Goal: Task Accomplishment & Management: Complete application form

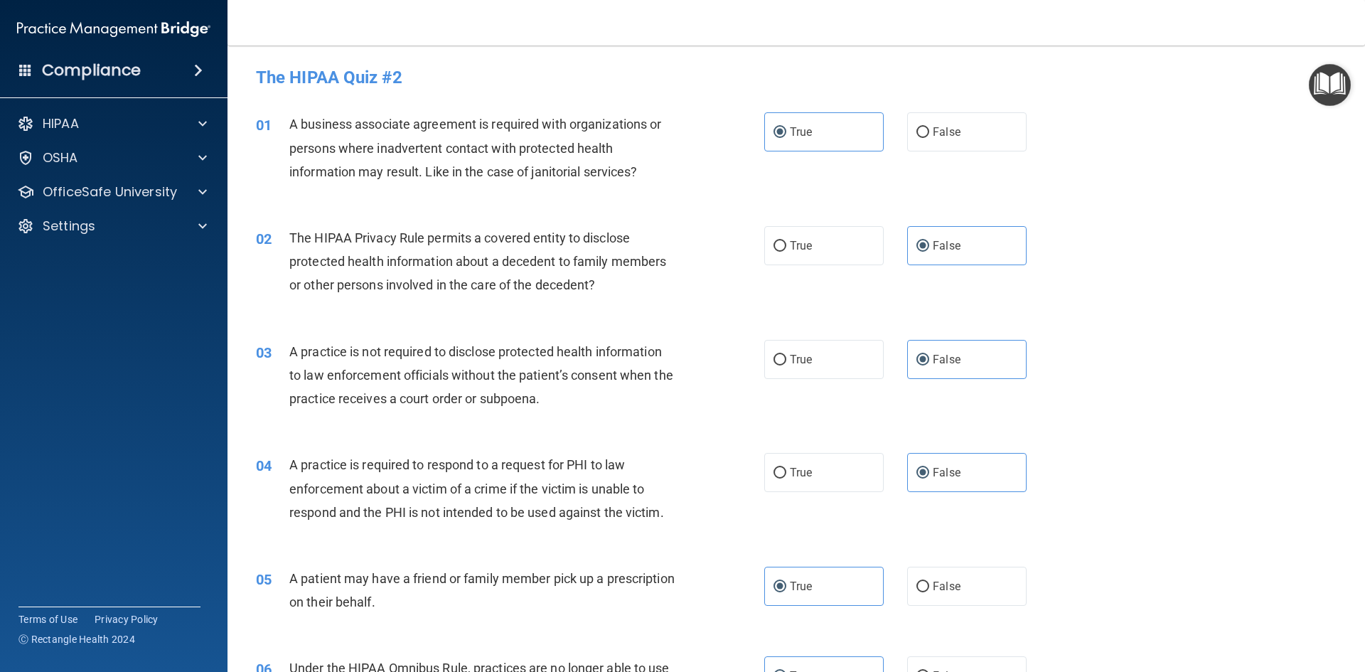
scroll to position [1280, 0]
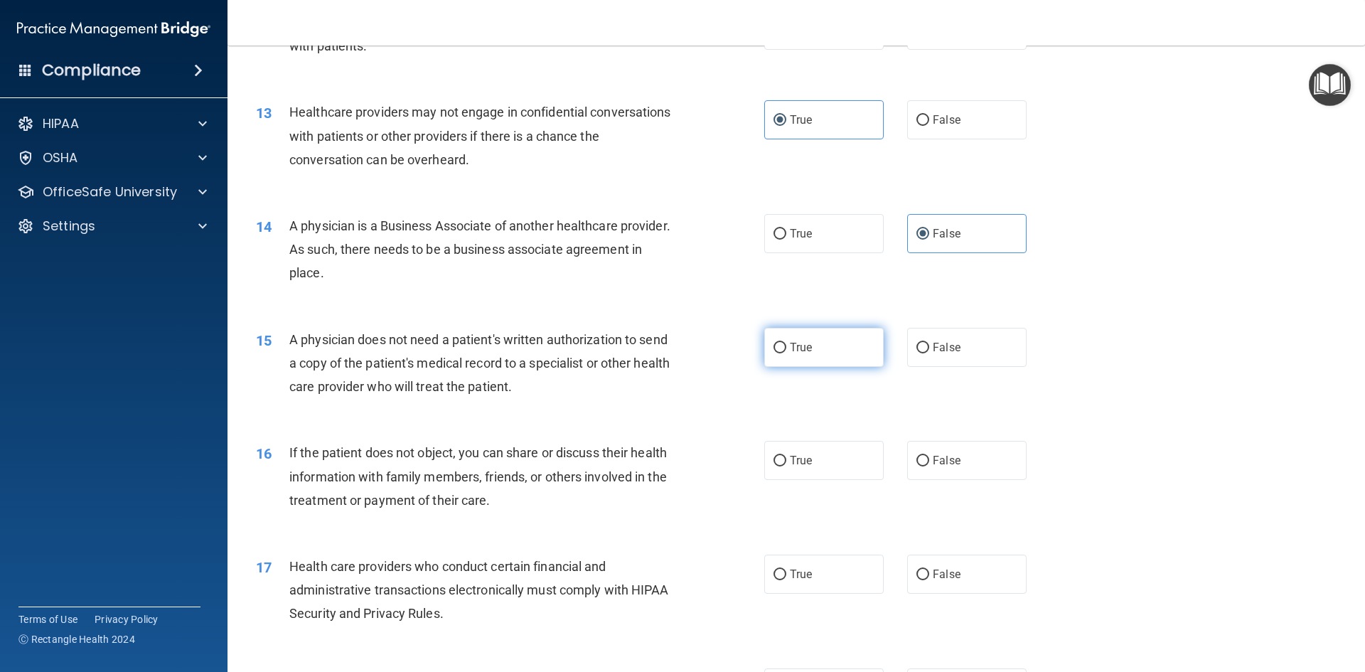
click at [775, 347] on input "True" at bounding box center [780, 348] width 13 height 11
radio input "true"
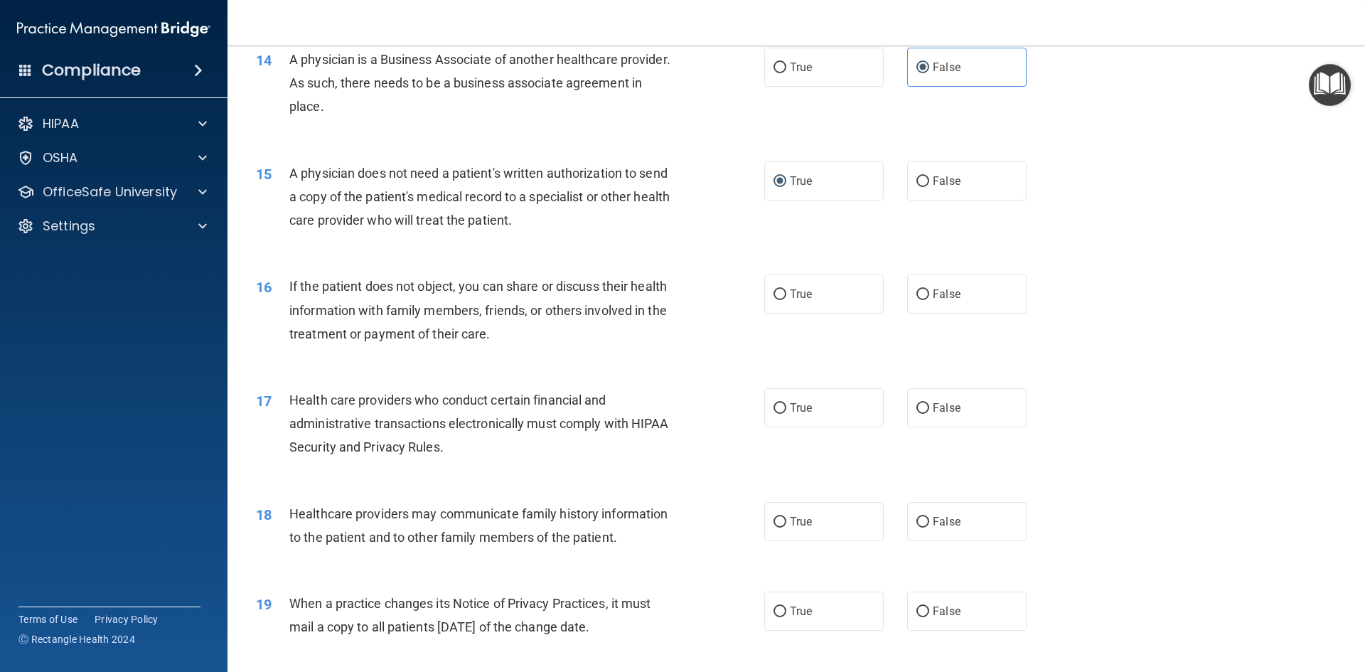
scroll to position [1493, 0]
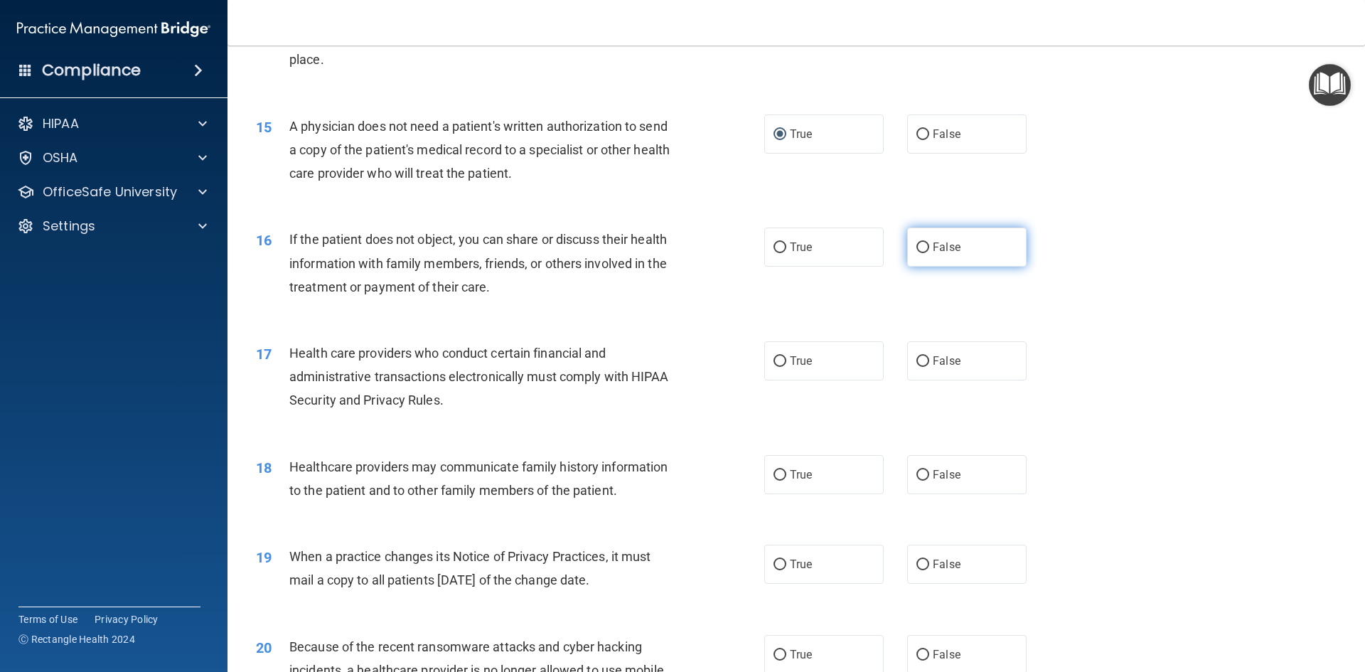
click at [948, 247] on span "False" at bounding box center [947, 247] width 28 height 14
click at [930, 247] on input "False" at bounding box center [923, 248] width 13 height 11
radio input "true"
click at [778, 371] on label "True" at bounding box center [824, 360] width 119 height 39
click at [778, 367] on input "True" at bounding box center [780, 361] width 13 height 11
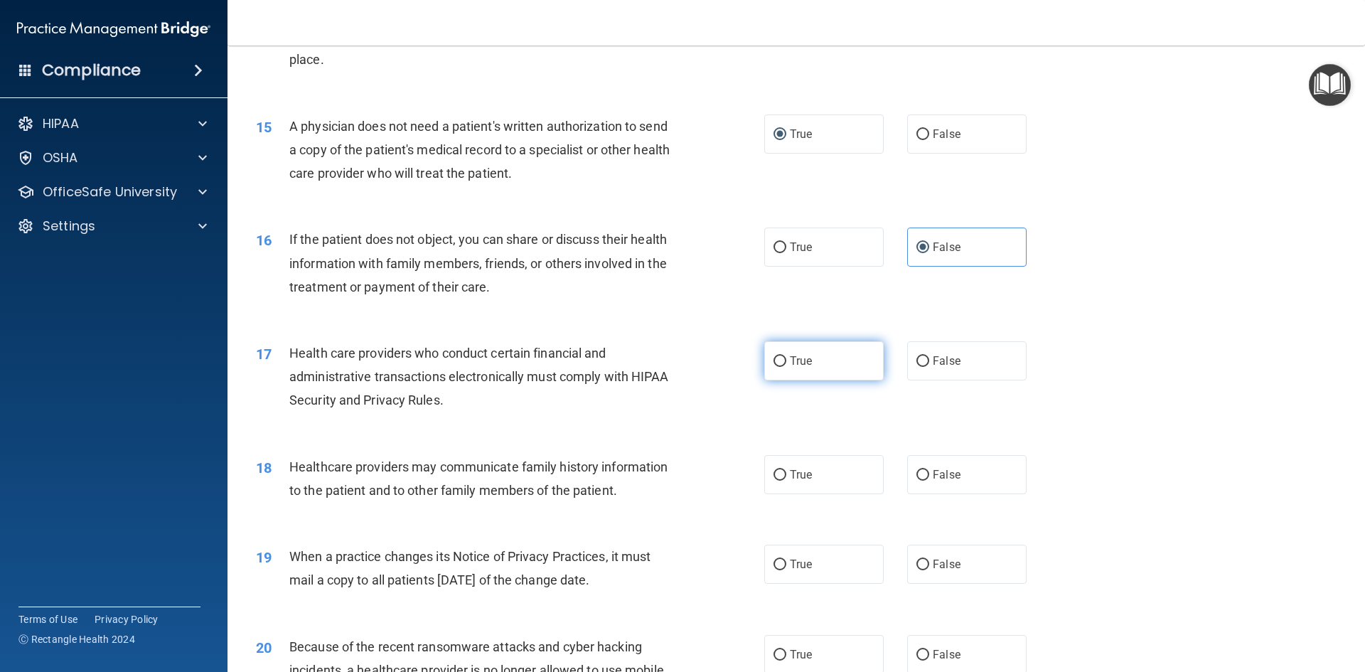
radio input "true"
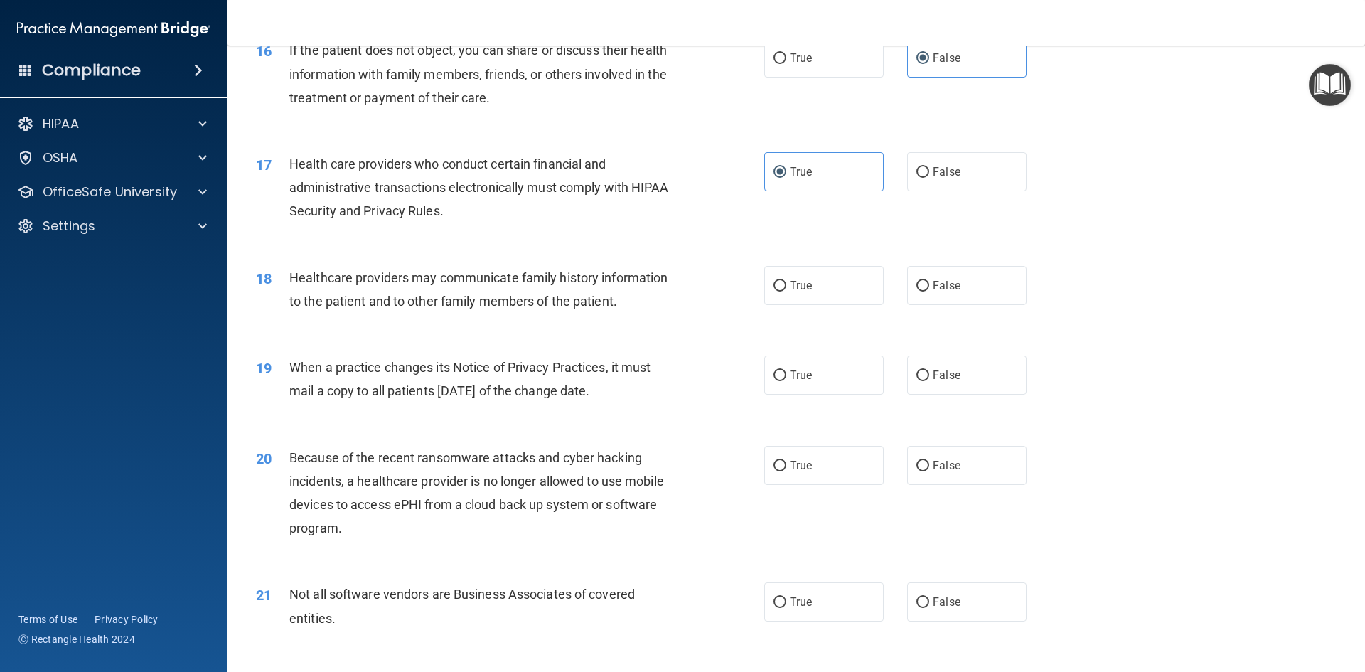
scroll to position [1778, 0]
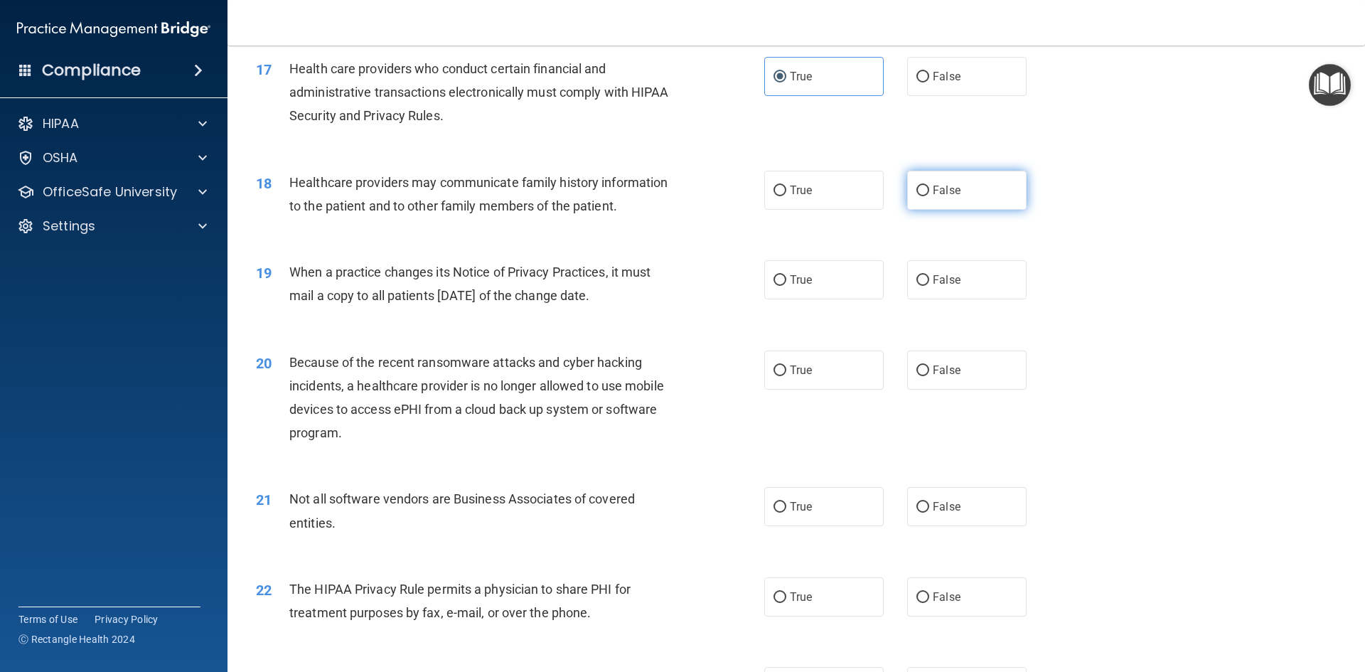
click at [923, 193] on label "False" at bounding box center [966, 190] width 119 height 39
click at [923, 193] on input "False" at bounding box center [923, 191] width 13 height 11
radio input "true"
click at [920, 283] on input "False" at bounding box center [923, 280] width 13 height 11
radio input "true"
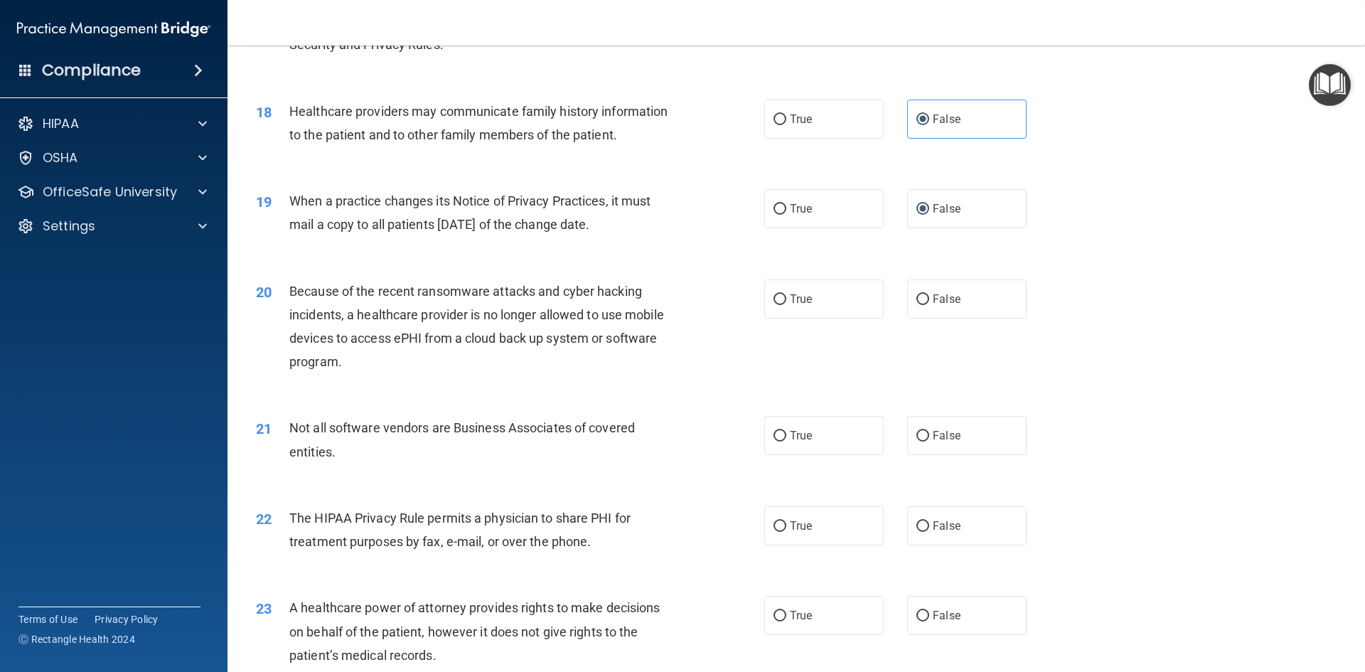
scroll to position [1920, 0]
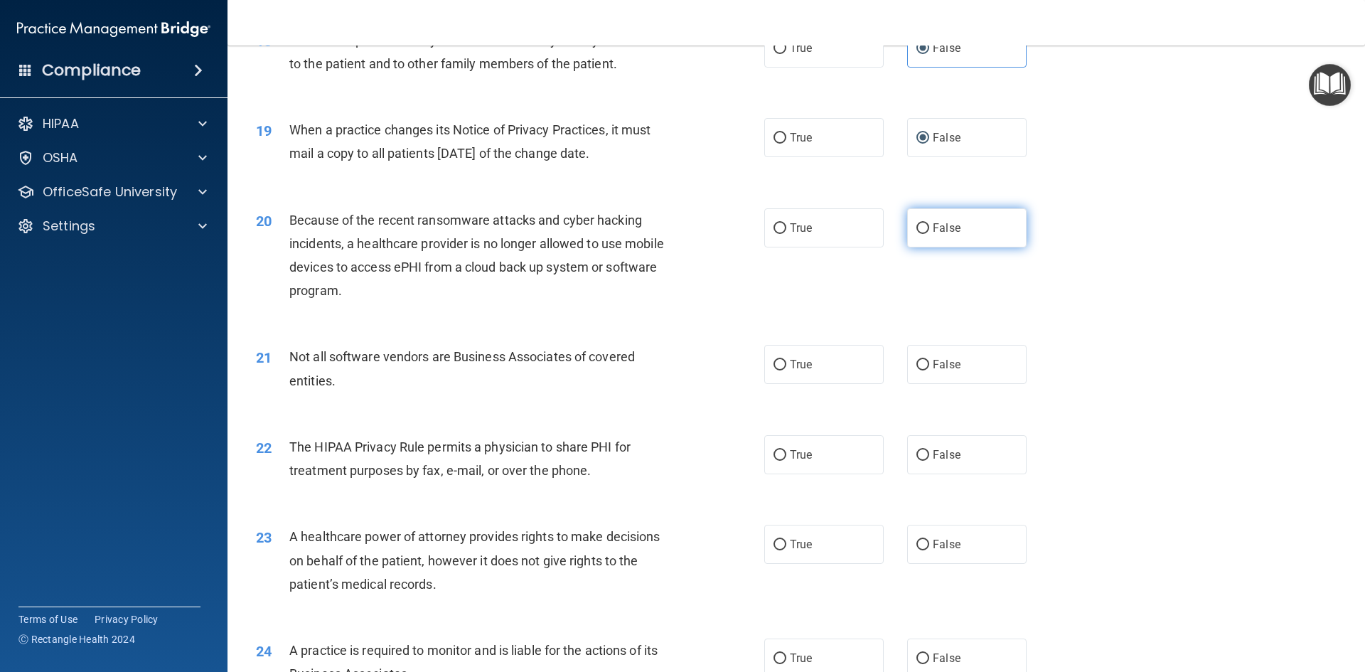
click at [932, 238] on label "False" at bounding box center [966, 227] width 119 height 39
click at [930, 234] on input "False" at bounding box center [923, 228] width 13 height 11
radio input "true"
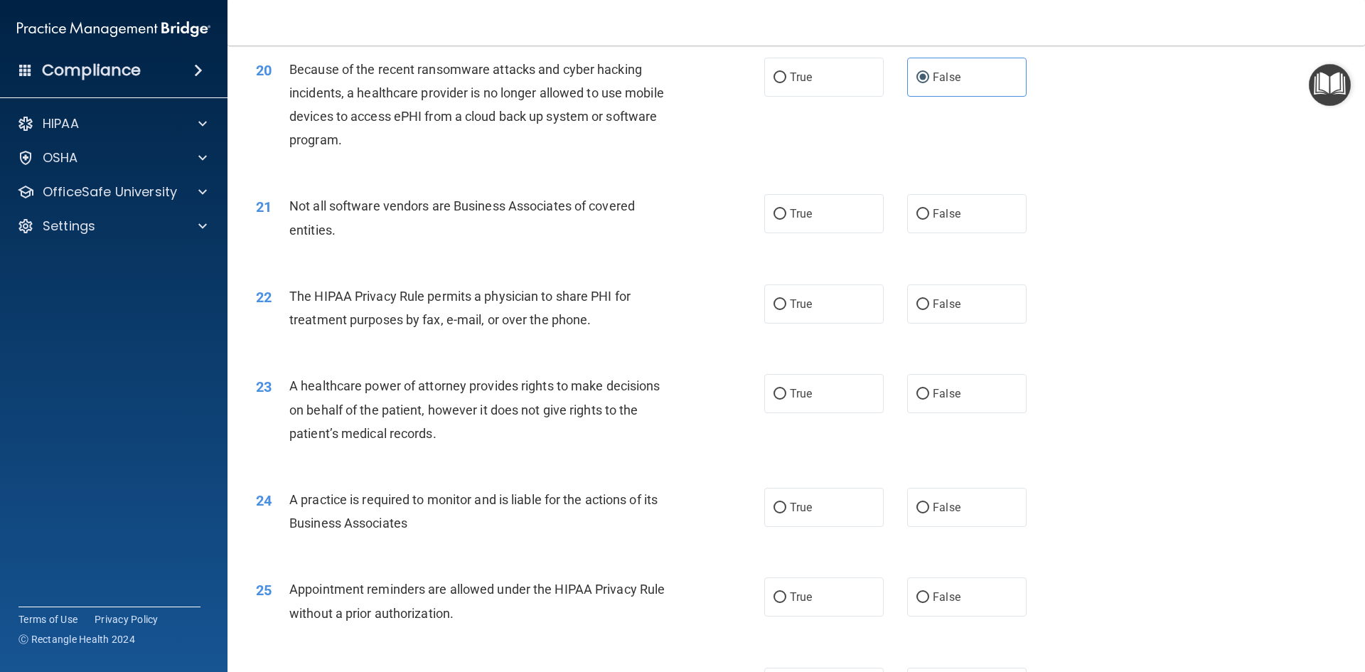
scroll to position [2134, 0]
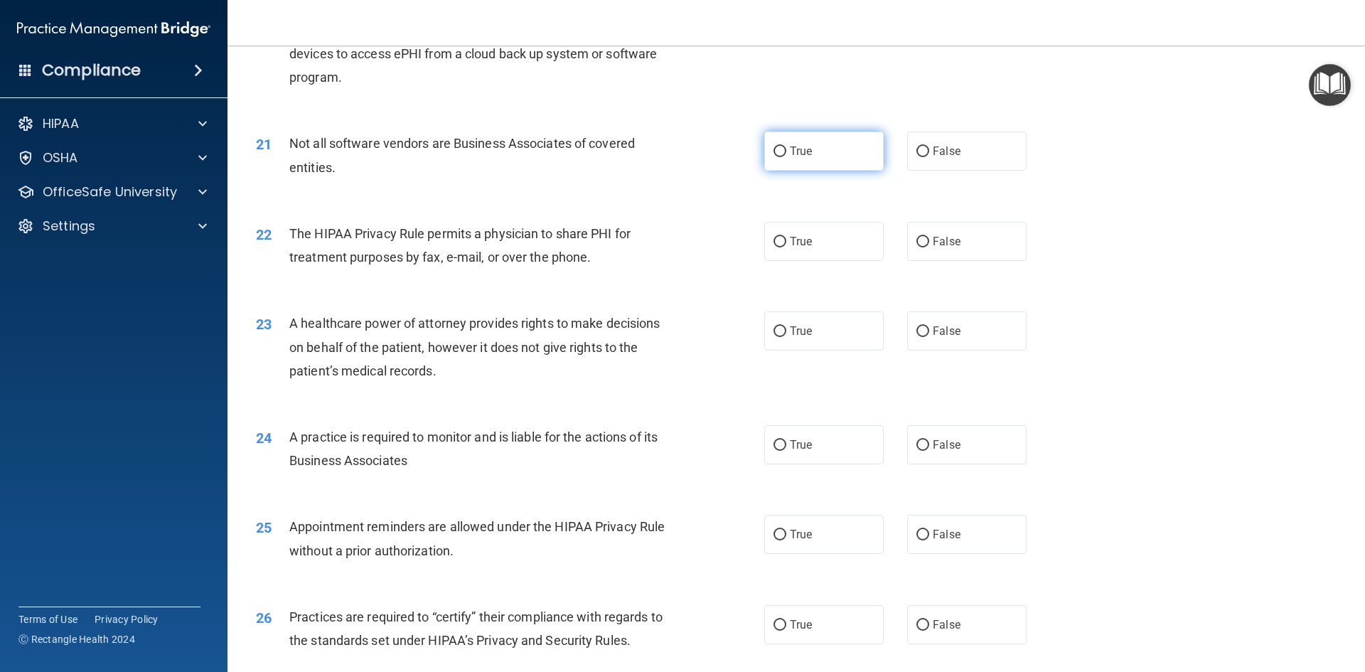
click at [780, 152] on input "True" at bounding box center [780, 152] width 13 height 11
radio input "true"
click at [776, 244] on input "True" at bounding box center [780, 242] width 13 height 11
radio input "true"
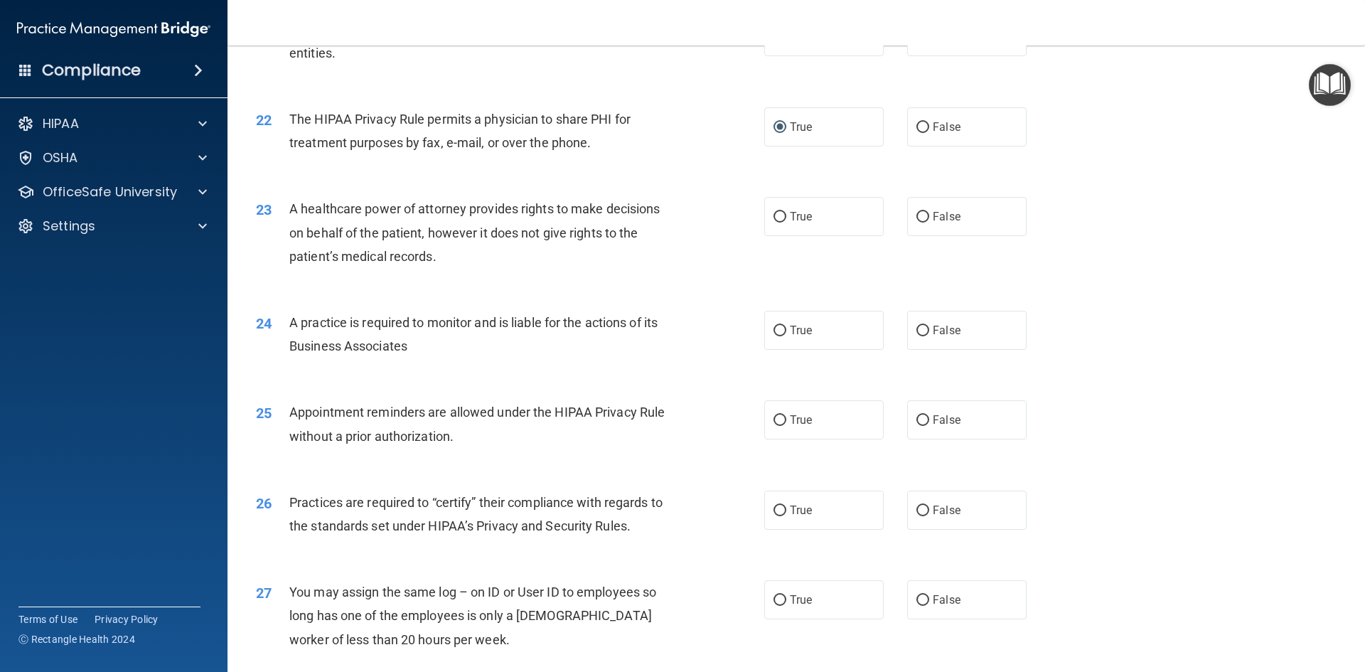
scroll to position [2276, 0]
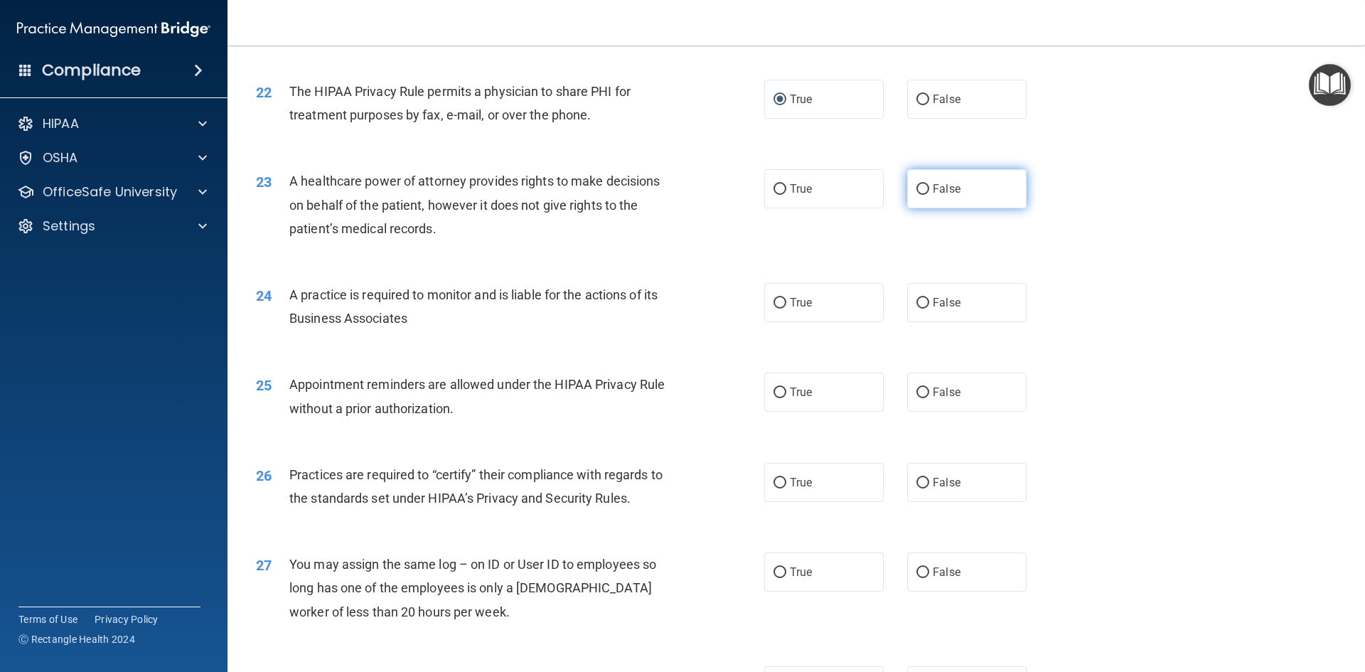
click at [924, 188] on label "False" at bounding box center [966, 188] width 119 height 39
click at [924, 188] on input "False" at bounding box center [923, 189] width 13 height 11
radio input "true"
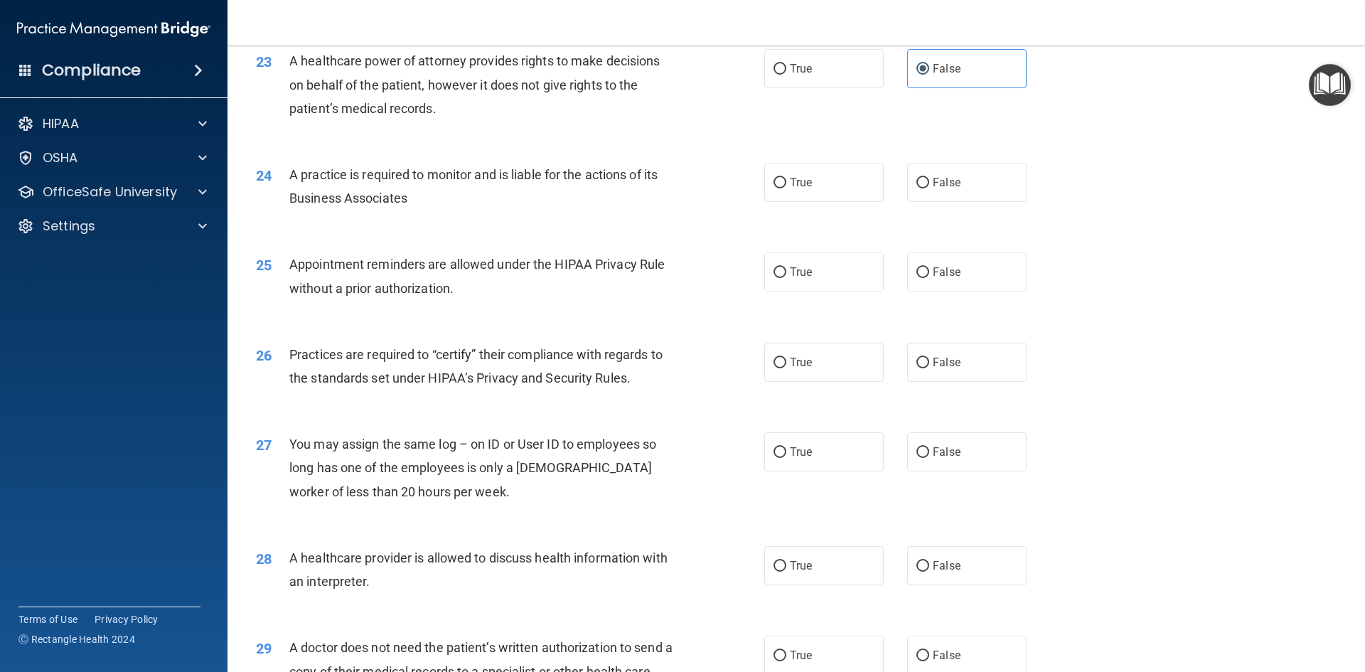
scroll to position [2418, 0]
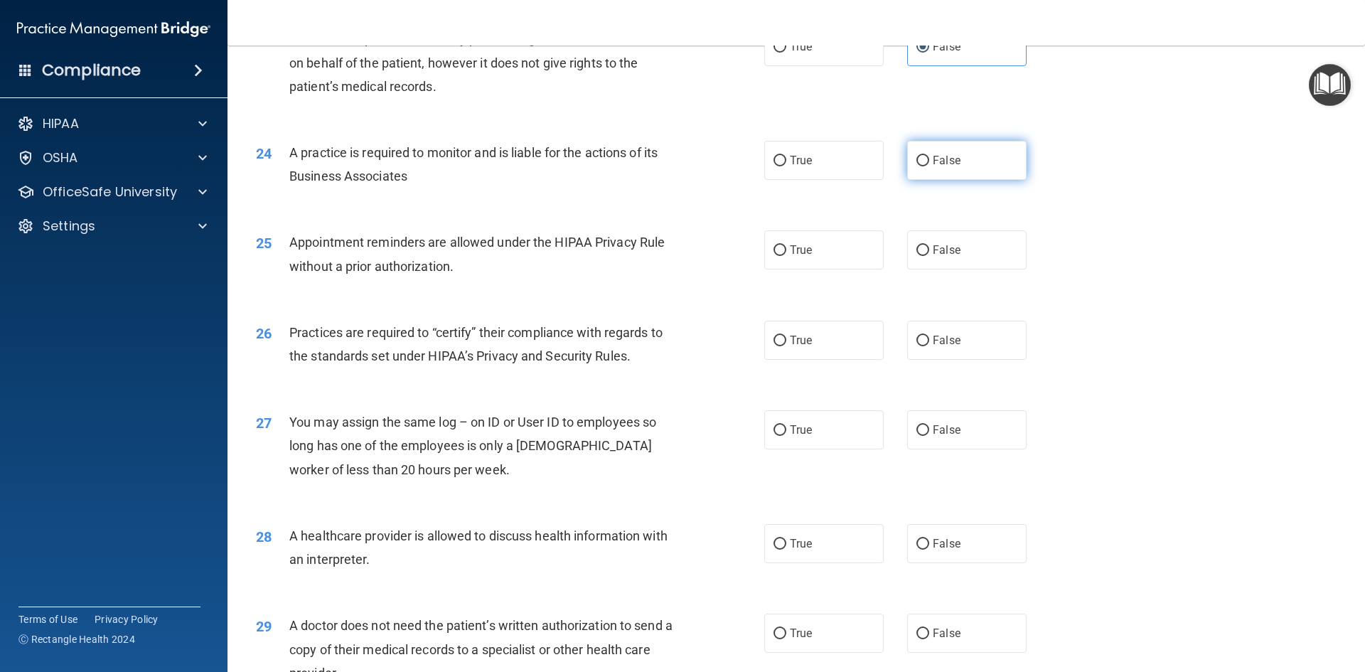
click at [933, 161] on span "False" at bounding box center [947, 161] width 28 height 14
click at [930, 161] on input "False" at bounding box center [923, 161] width 13 height 11
radio input "true"
click at [801, 250] on span "True" at bounding box center [801, 250] width 22 height 14
click at [787, 250] on input "True" at bounding box center [780, 250] width 13 height 11
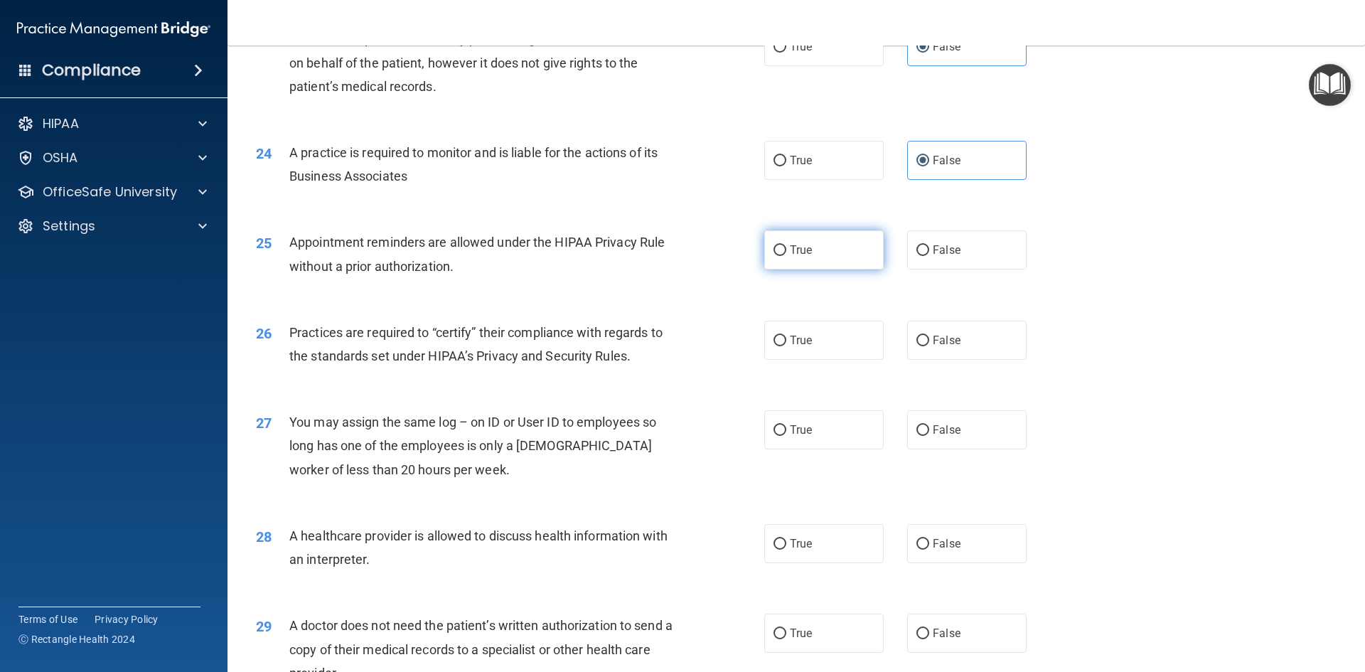
radio input "true"
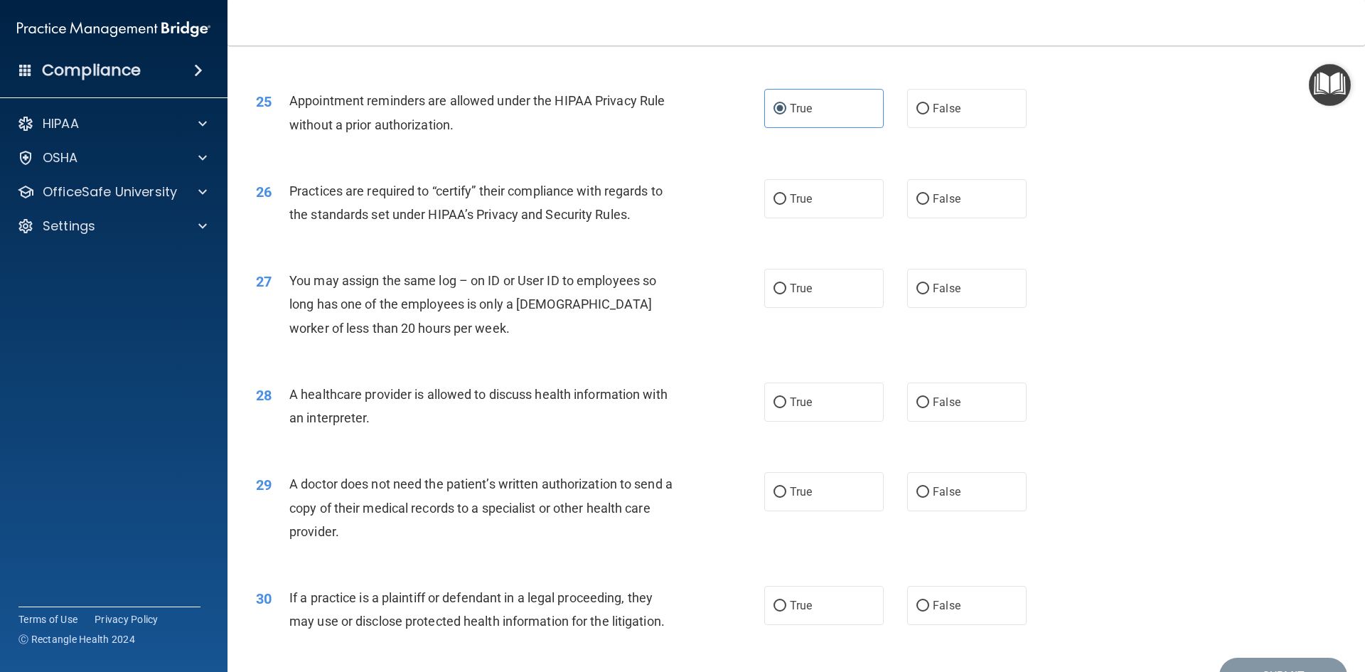
scroll to position [2560, 0]
click at [787, 208] on label "True" at bounding box center [824, 198] width 119 height 39
click at [787, 204] on input "True" at bounding box center [780, 198] width 13 height 11
radio input "true"
click at [962, 292] on label "False" at bounding box center [966, 287] width 119 height 39
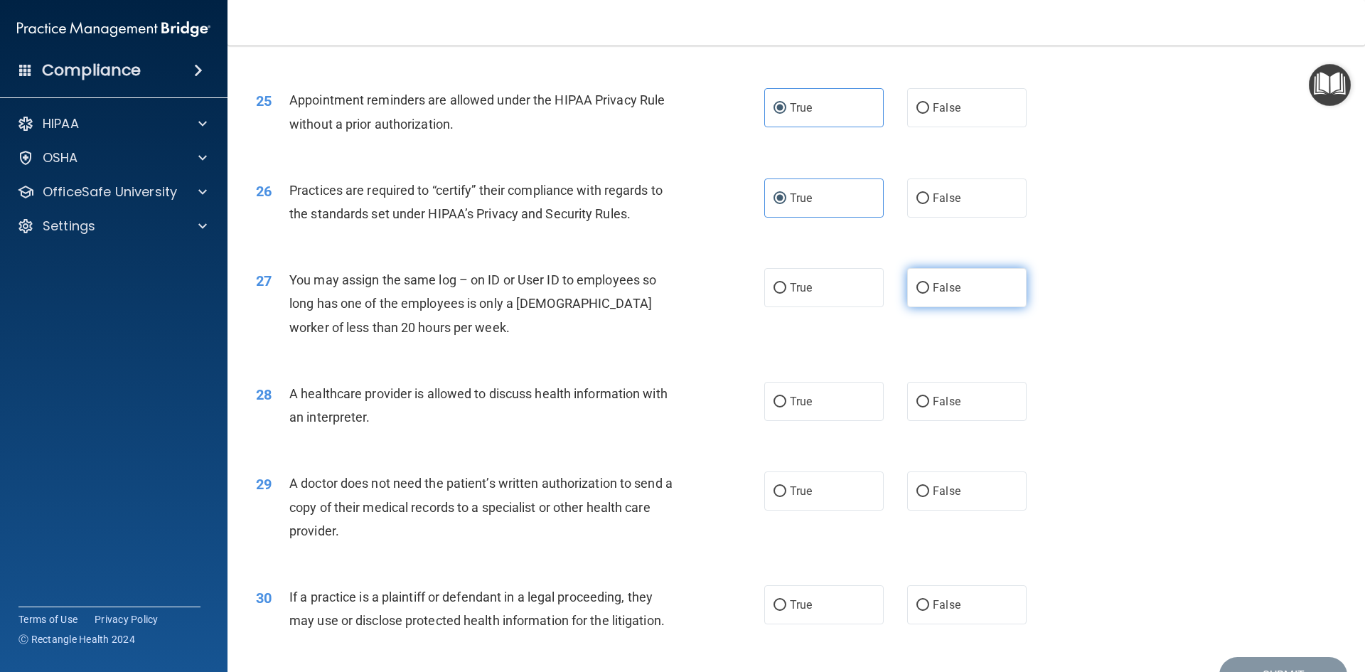
click at [930, 292] on input "False" at bounding box center [923, 288] width 13 height 11
radio input "true"
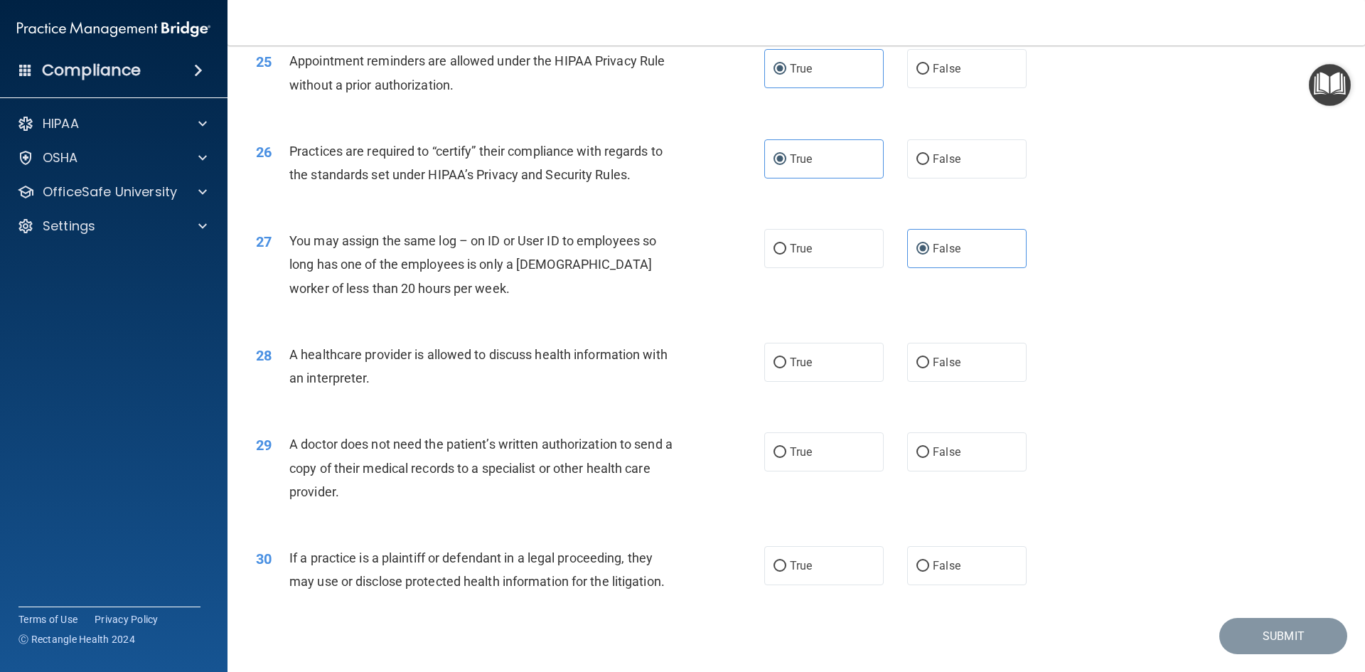
scroll to position [2639, 0]
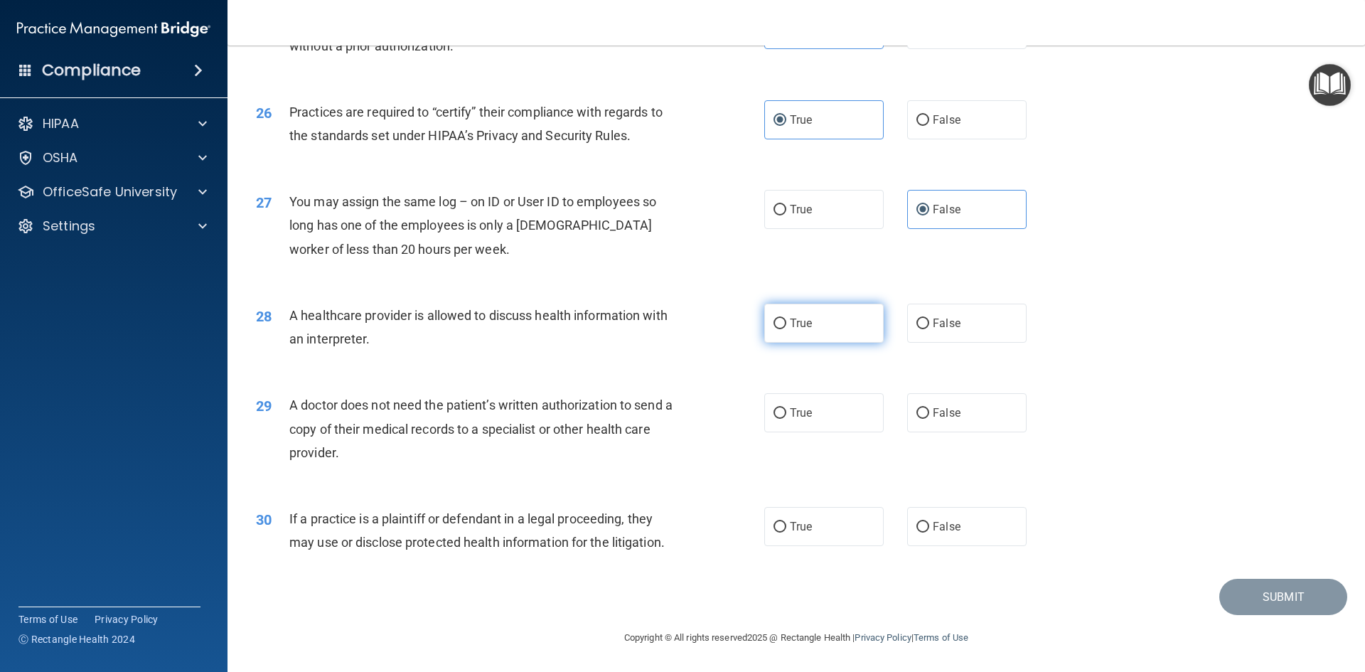
click at [779, 329] on input "True" at bounding box center [780, 324] width 13 height 11
radio input "true"
click at [801, 425] on label "True" at bounding box center [824, 412] width 119 height 39
click at [787, 419] on input "True" at bounding box center [780, 413] width 13 height 11
radio input "true"
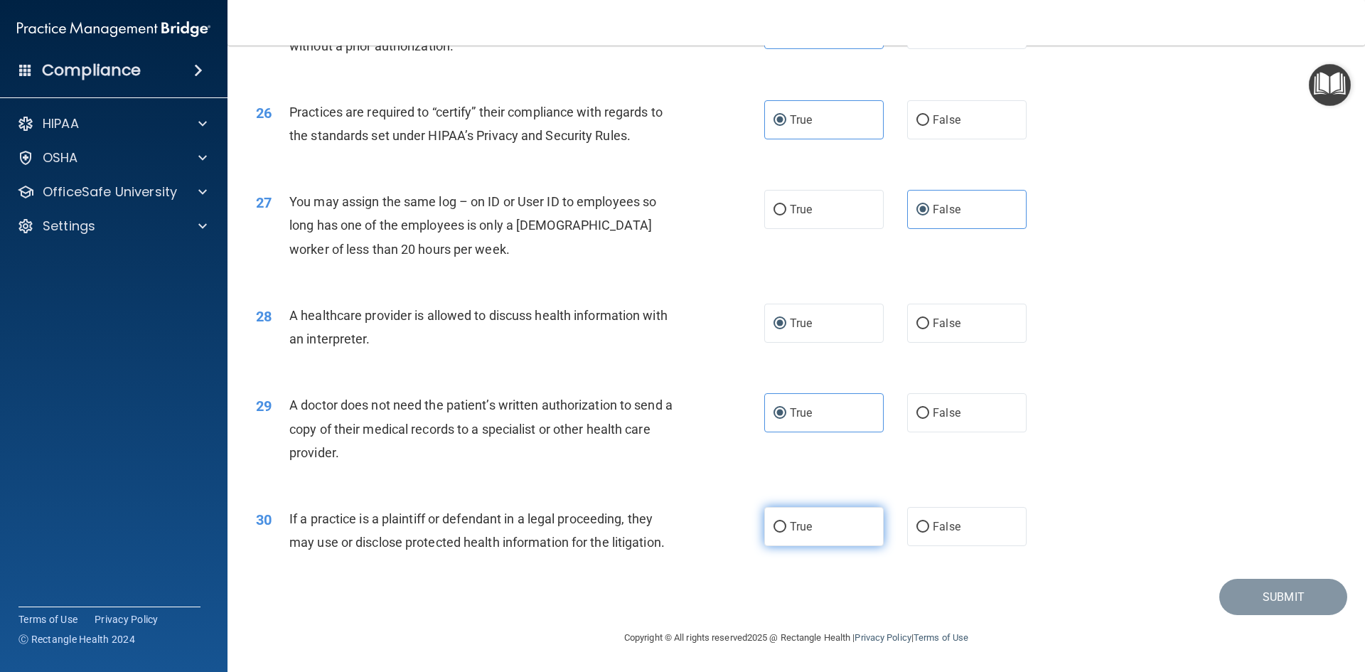
click at [799, 537] on label "True" at bounding box center [824, 526] width 119 height 39
click at [787, 533] on input "True" at bounding box center [780, 527] width 13 height 11
radio input "true"
click at [1262, 590] on button "Submit" at bounding box center [1284, 597] width 128 height 36
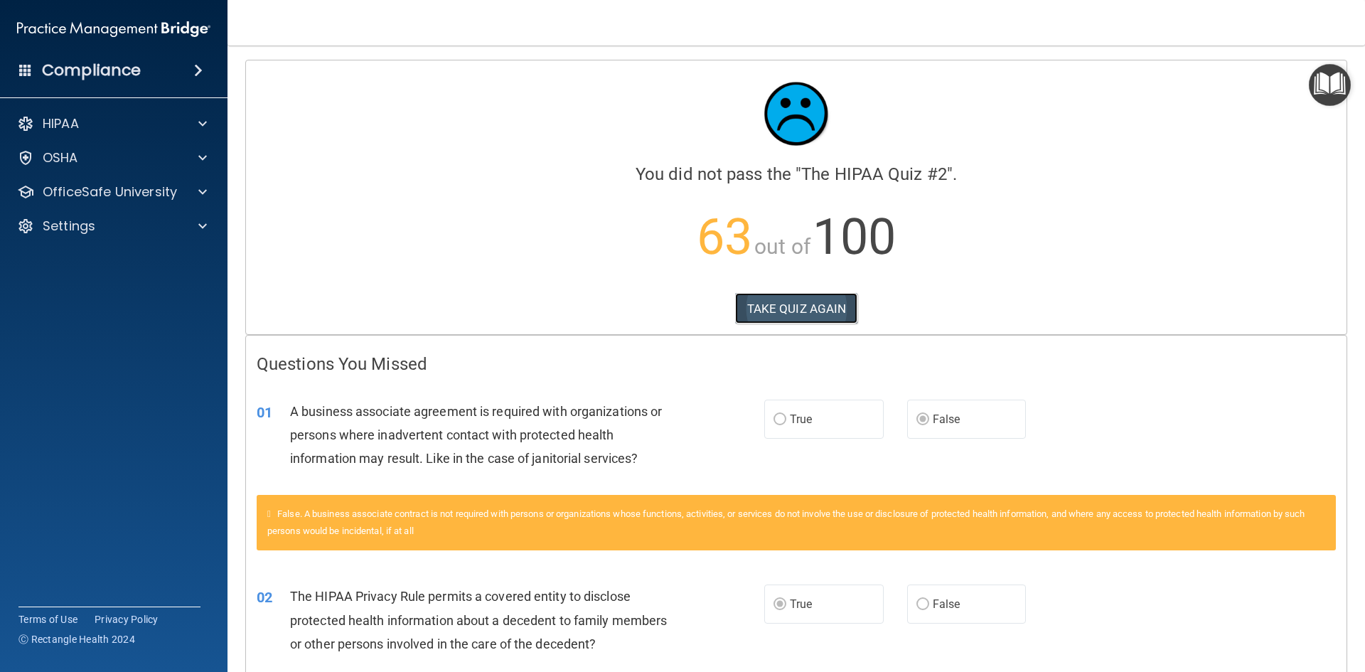
click at [806, 318] on button "TAKE QUIZ AGAIN" at bounding box center [796, 308] width 123 height 31
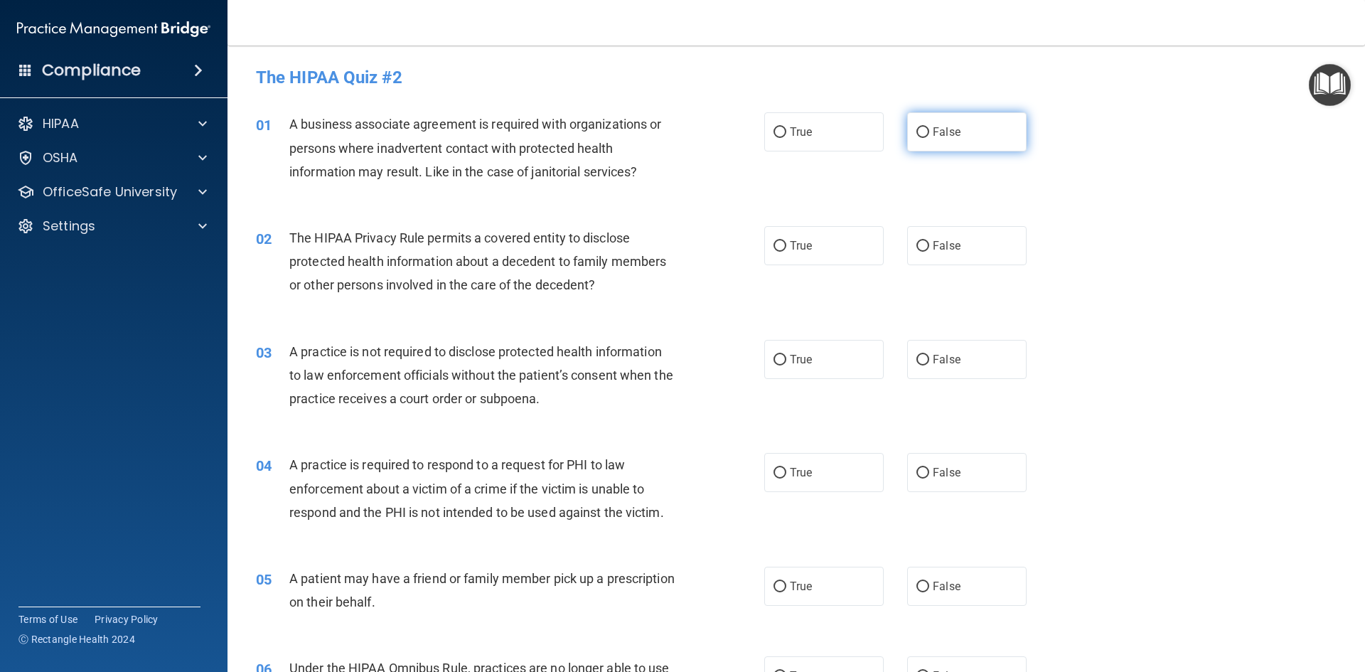
click at [922, 133] on input "False" at bounding box center [923, 132] width 13 height 11
radio input "true"
click at [780, 252] on label "True" at bounding box center [824, 245] width 119 height 39
click at [780, 252] on input "True" at bounding box center [780, 246] width 13 height 11
radio input "true"
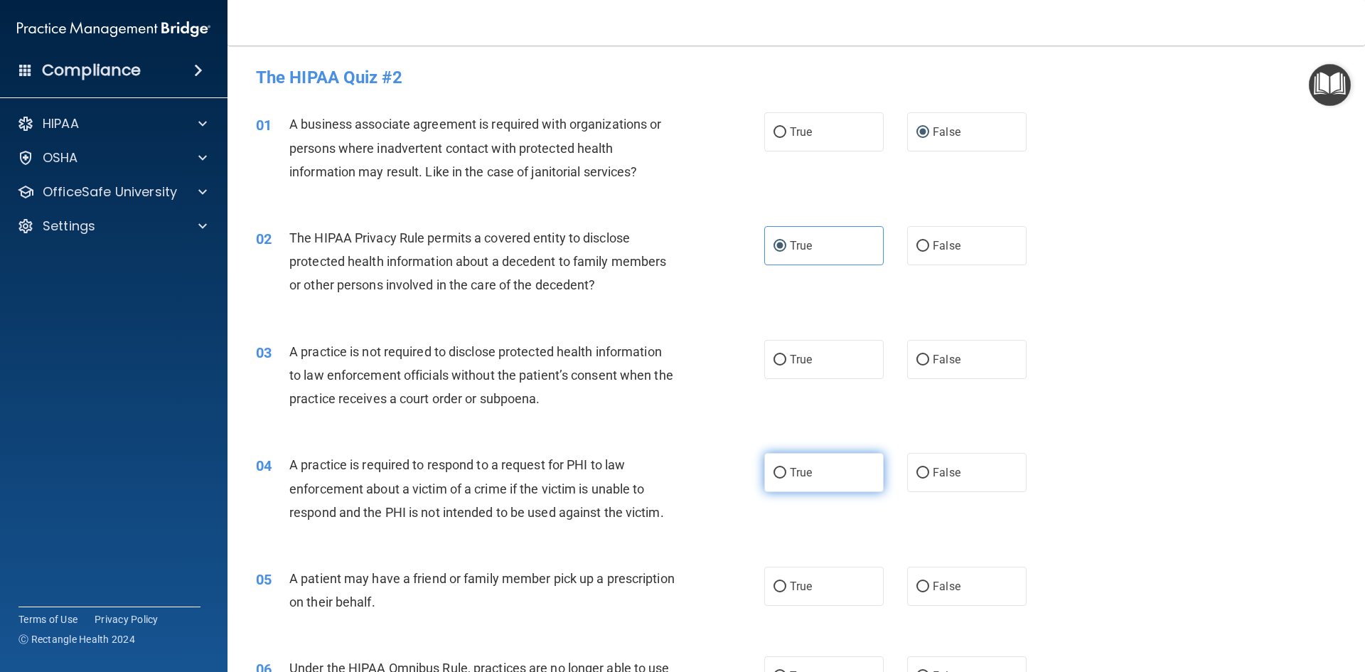
click at [809, 476] on label "True" at bounding box center [824, 472] width 119 height 39
click at [787, 476] on input "True" at bounding box center [780, 473] width 13 height 11
radio input "true"
click at [922, 372] on label "False" at bounding box center [966, 359] width 119 height 39
click at [922, 366] on input "False" at bounding box center [923, 360] width 13 height 11
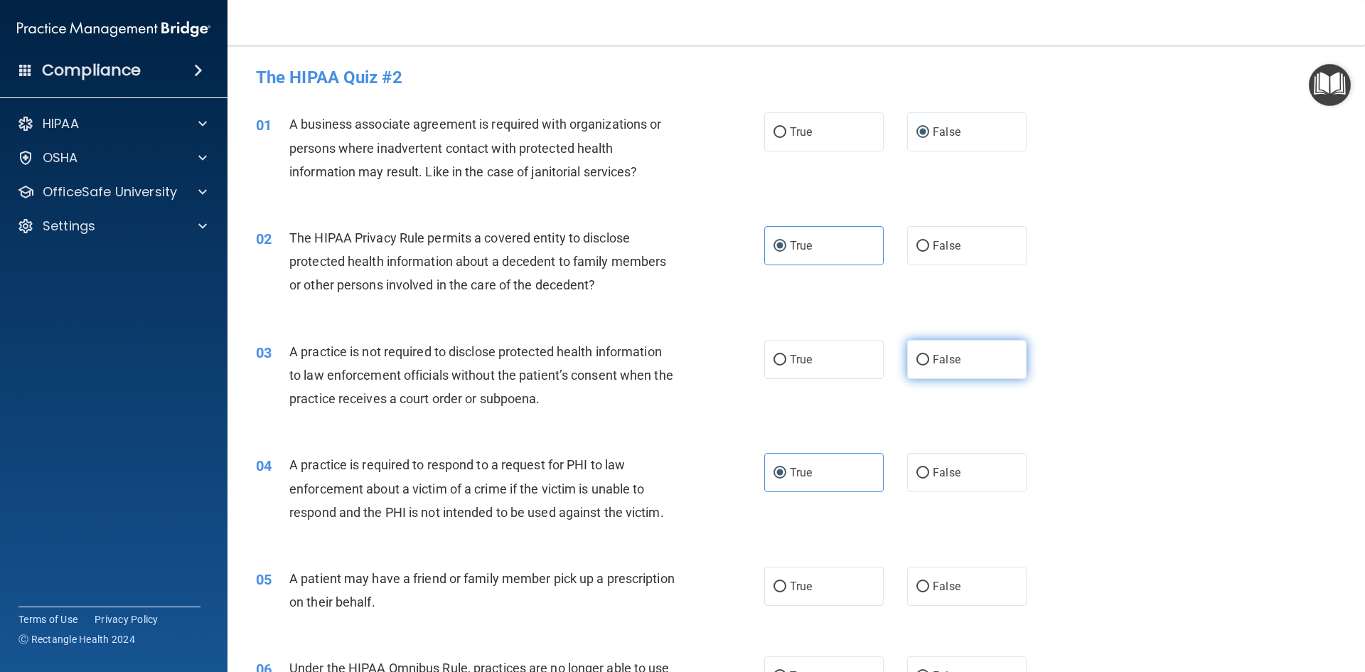
radio input "true"
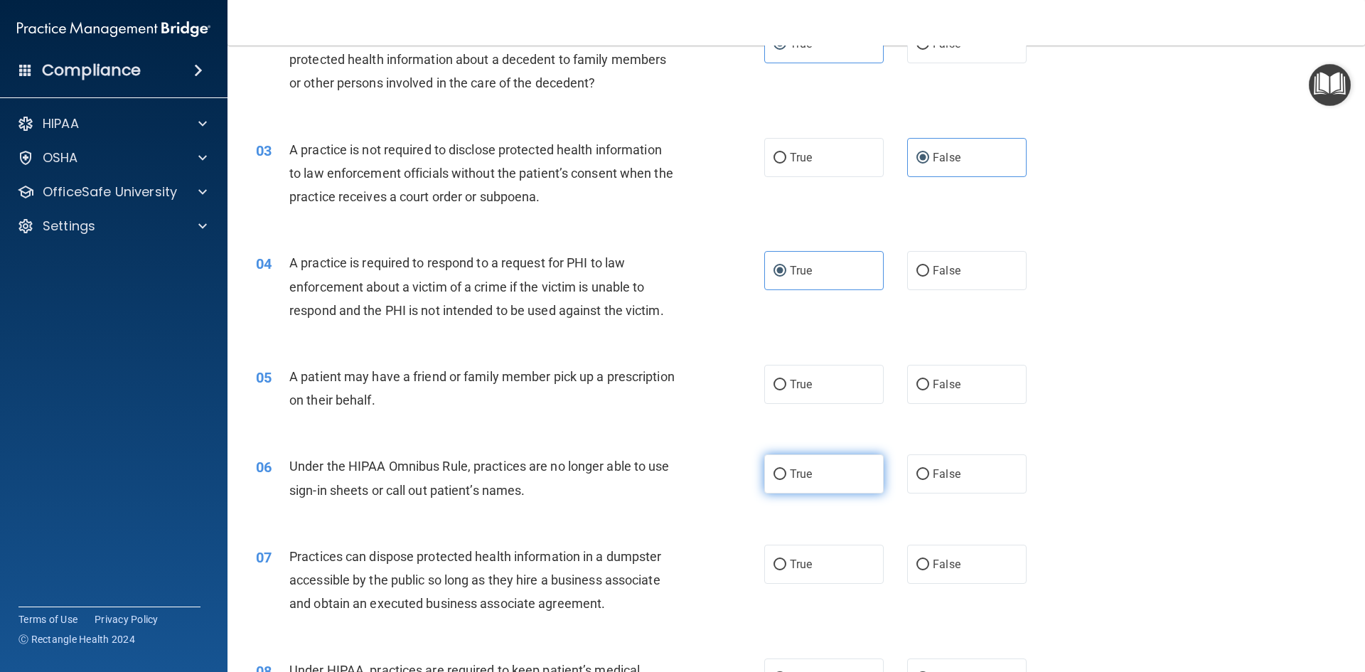
scroll to position [213, 0]
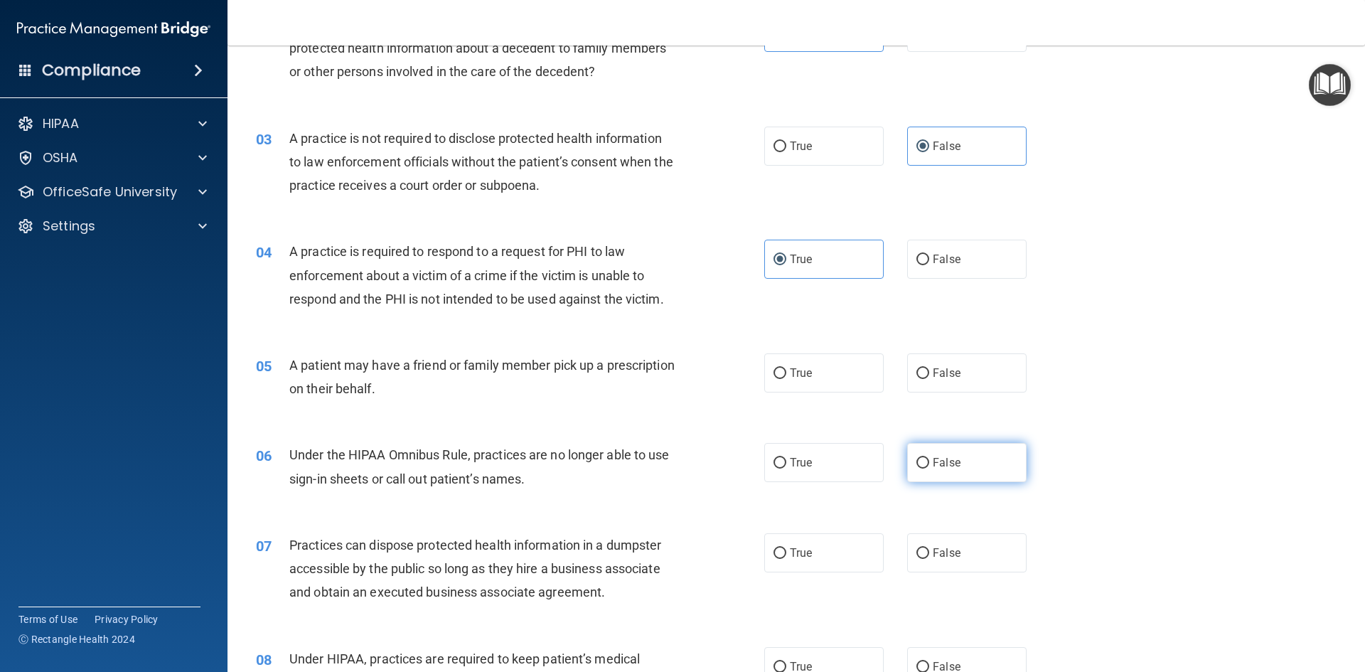
drag, startPoint x: 932, startPoint y: 462, endPoint x: 924, endPoint y: 462, distance: 7.9
click at [933, 462] on span "False" at bounding box center [947, 463] width 28 height 14
click at [930, 462] on input "False" at bounding box center [923, 463] width 13 height 11
radio input "true"
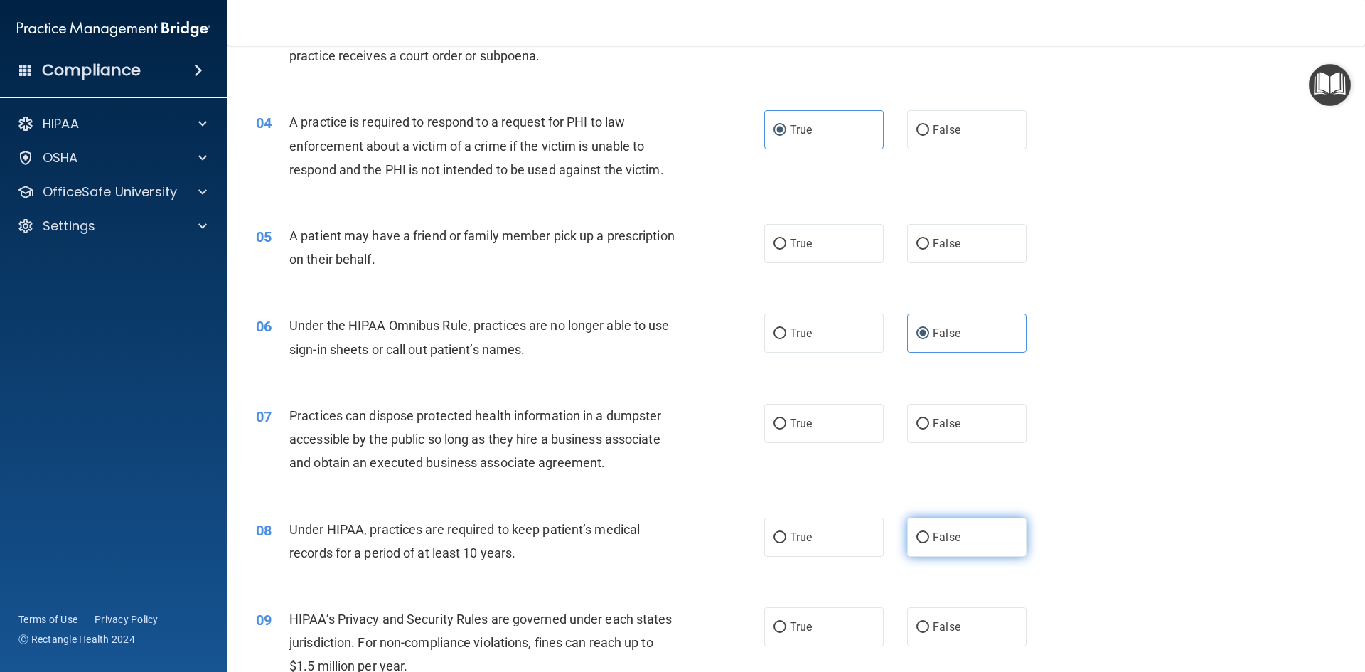
scroll to position [356, 0]
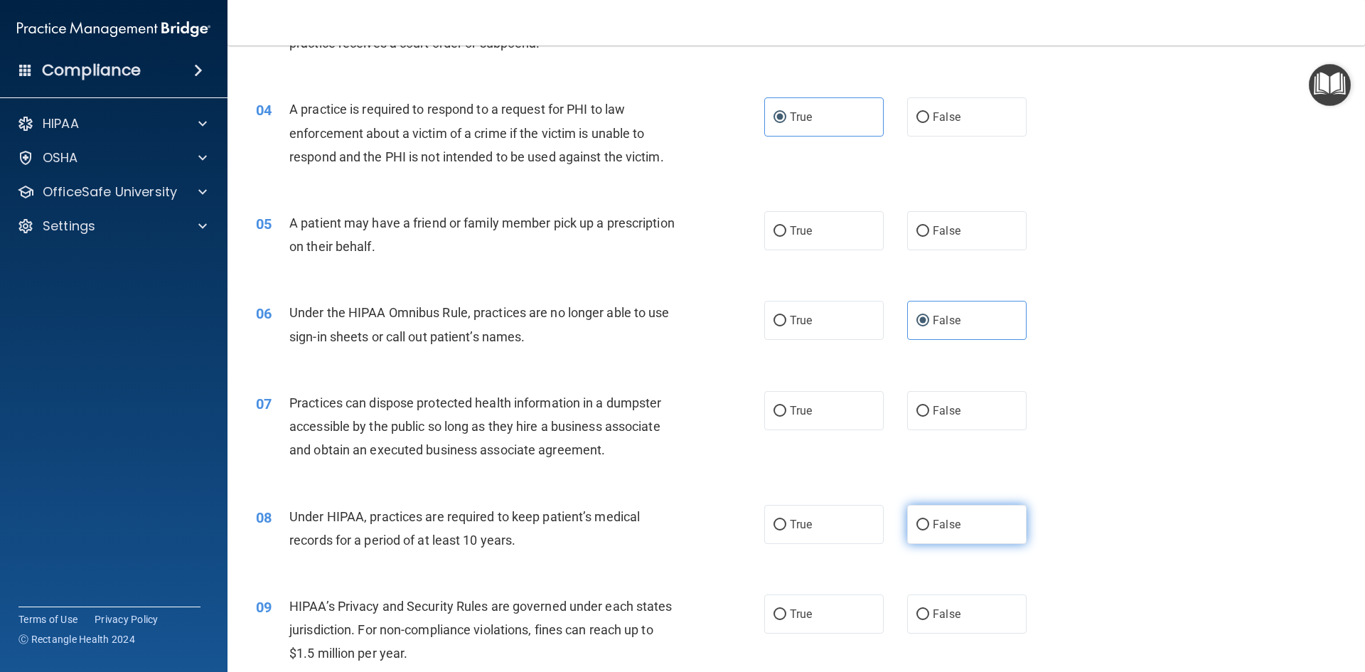
click at [958, 536] on label "False" at bounding box center [966, 524] width 119 height 39
click at [930, 531] on input "False" at bounding box center [923, 525] width 13 height 11
radio input "true"
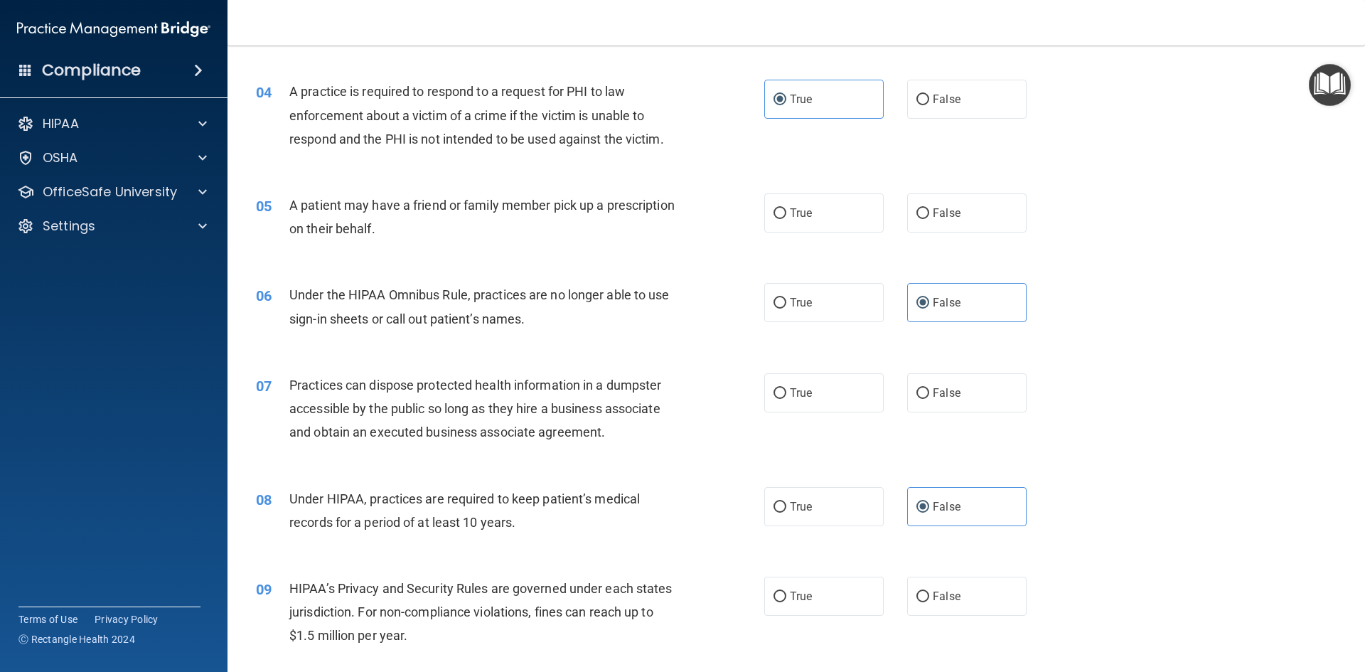
scroll to position [427, 0]
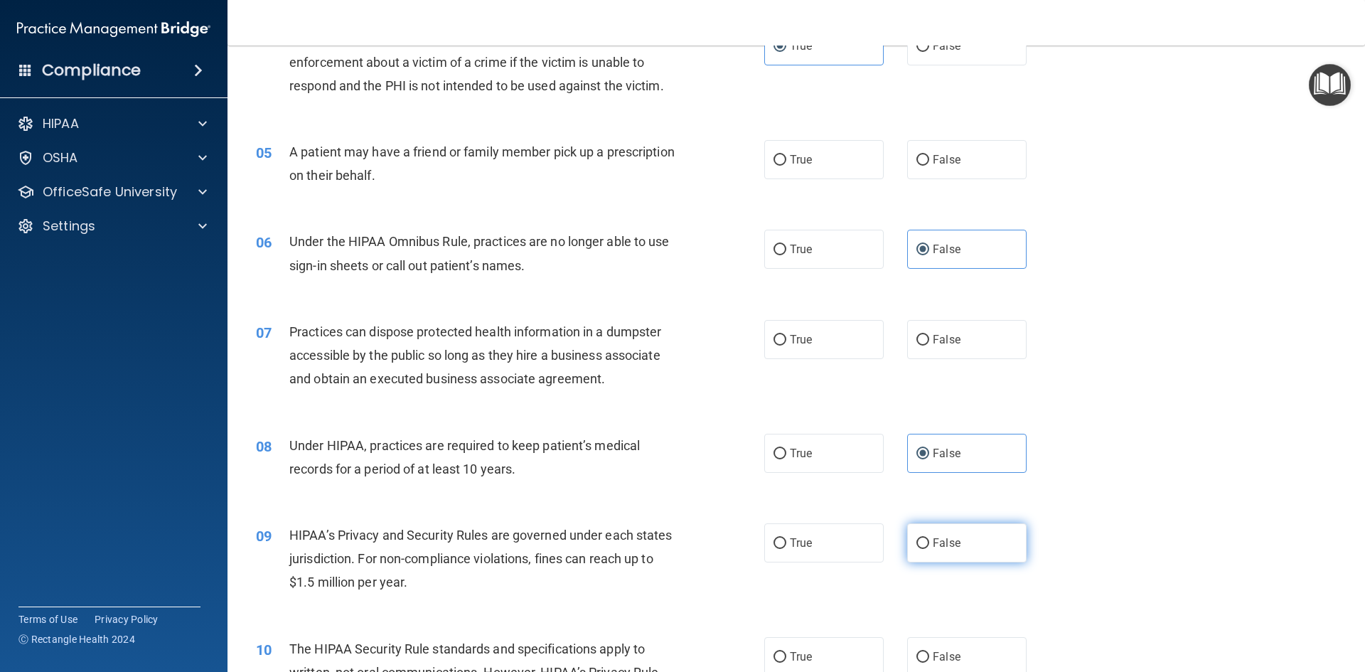
click at [917, 548] on input "False" at bounding box center [923, 543] width 13 height 11
radio input "true"
click at [774, 659] on input "True" at bounding box center [780, 657] width 13 height 11
radio input "true"
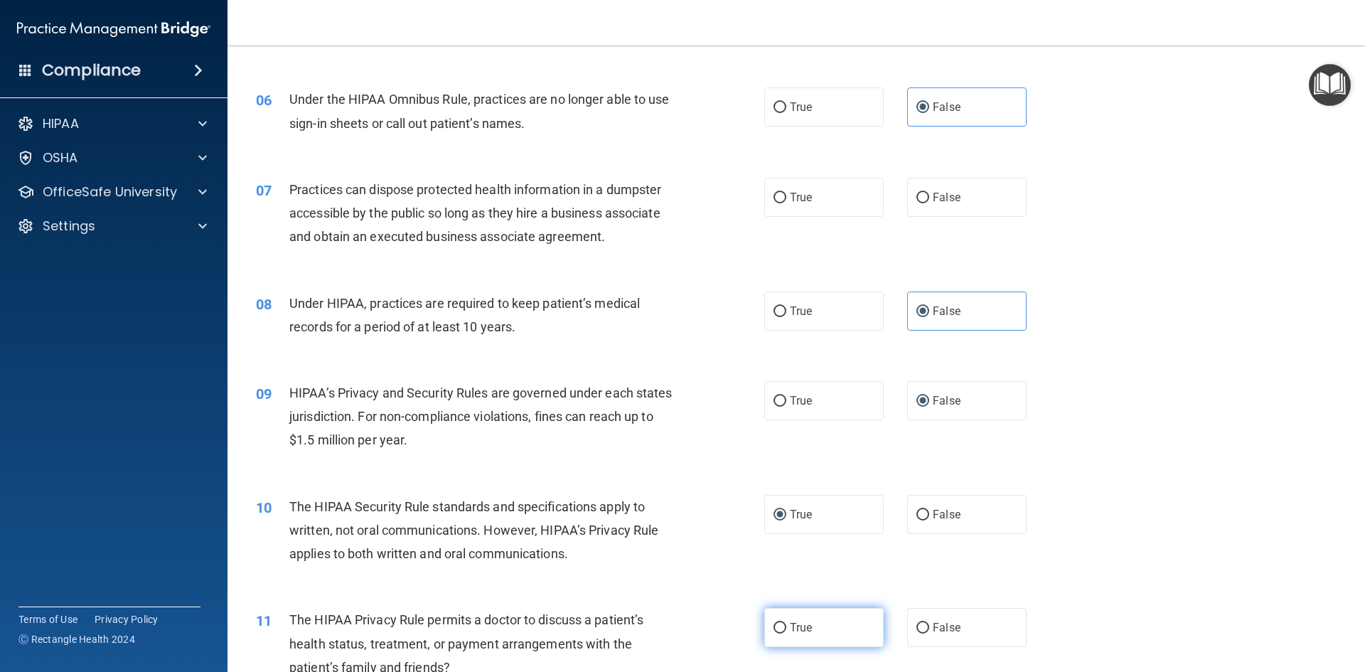
click at [782, 632] on label "True" at bounding box center [824, 627] width 119 height 39
click at [782, 632] on input "True" at bounding box center [780, 628] width 13 height 11
radio input "true"
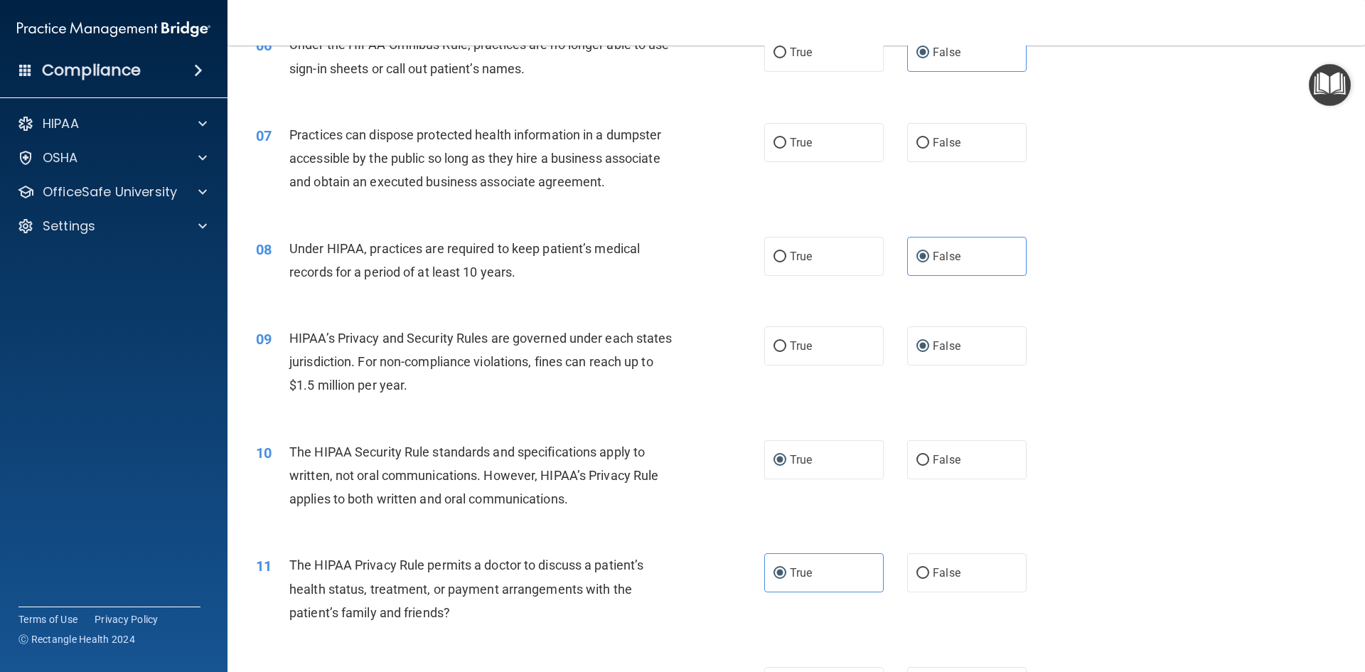
scroll to position [782, 0]
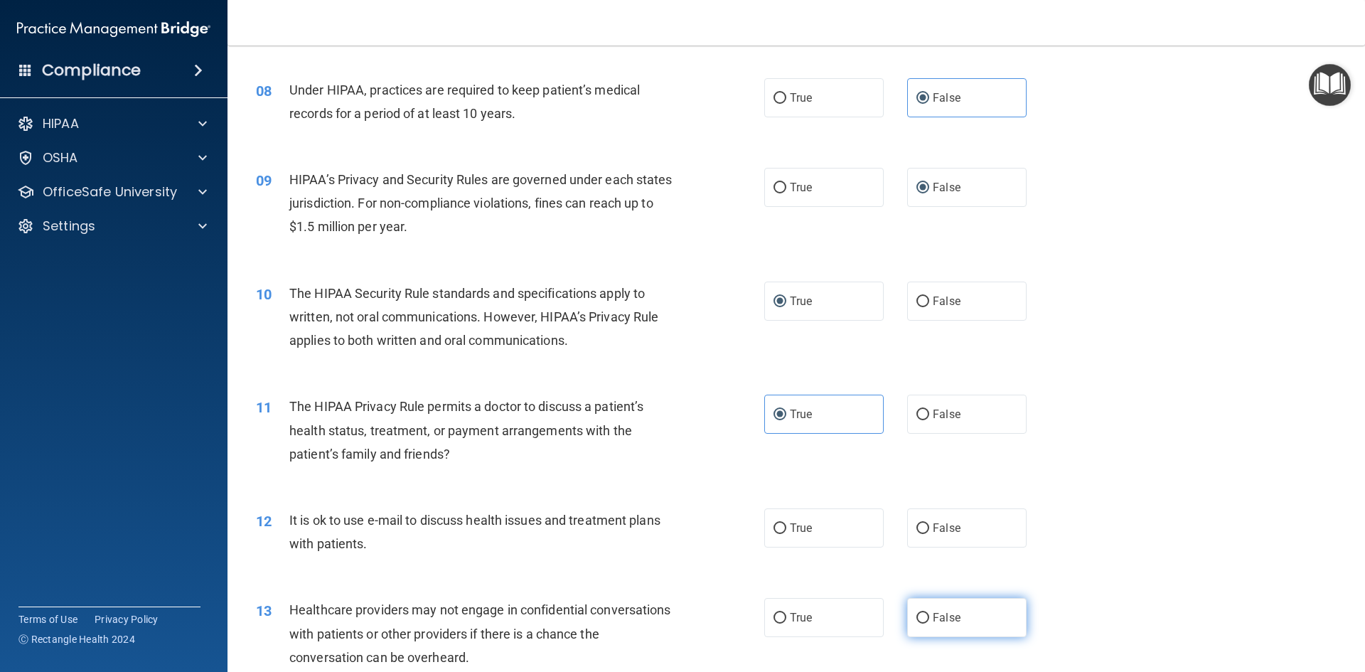
click at [933, 616] on span "False" at bounding box center [947, 618] width 28 height 14
click at [927, 616] on input "False" at bounding box center [923, 618] width 13 height 11
radio input "true"
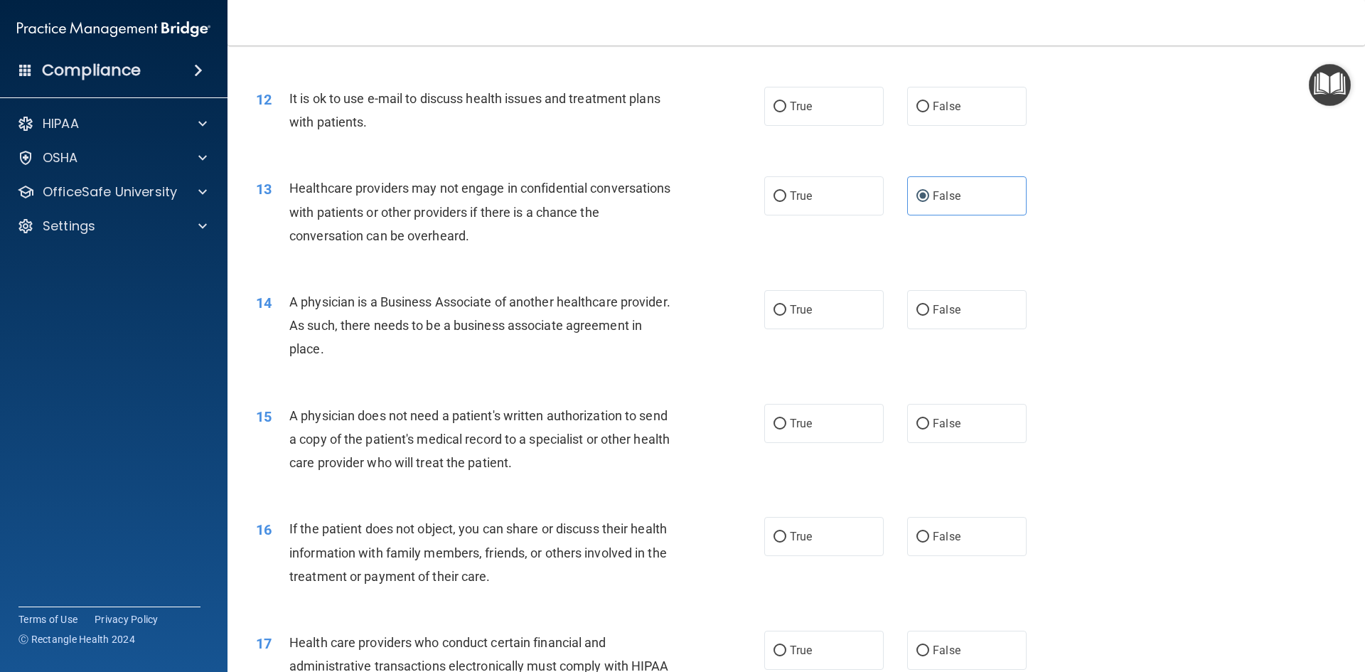
scroll to position [1209, 0]
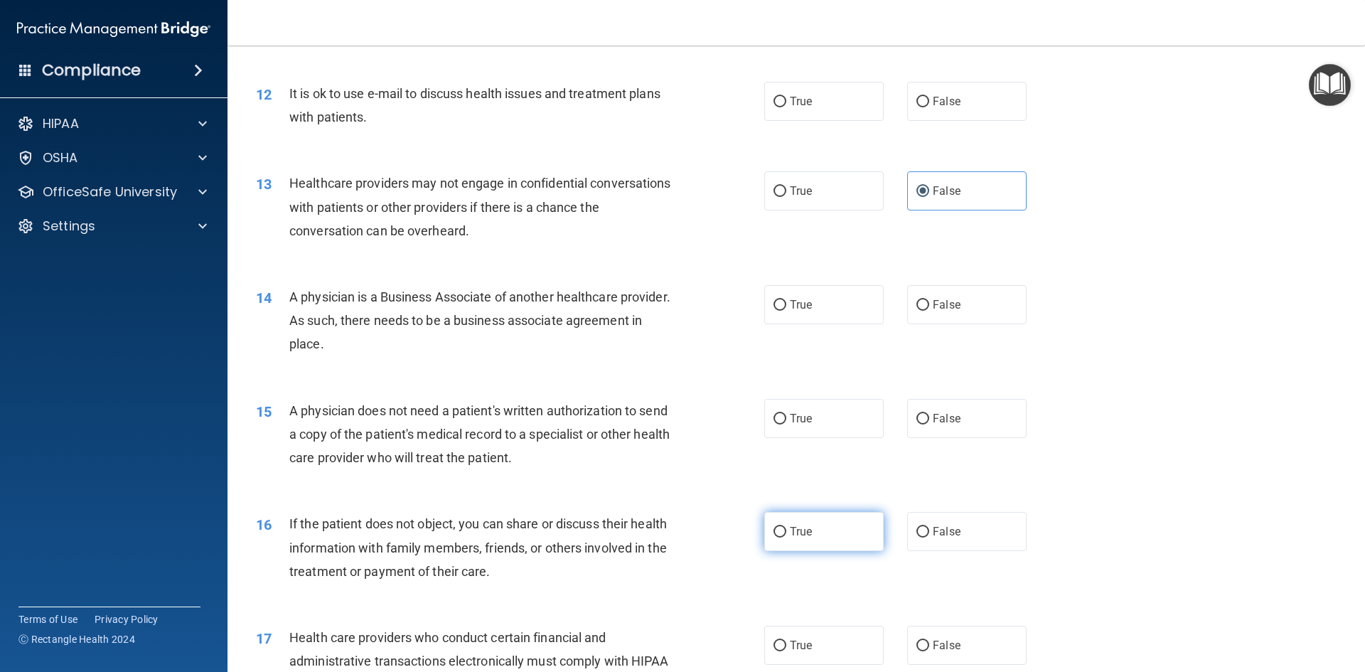
click at [792, 543] on label "True" at bounding box center [824, 531] width 119 height 39
click at [787, 538] on input "True" at bounding box center [780, 532] width 13 height 11
radio input "true"
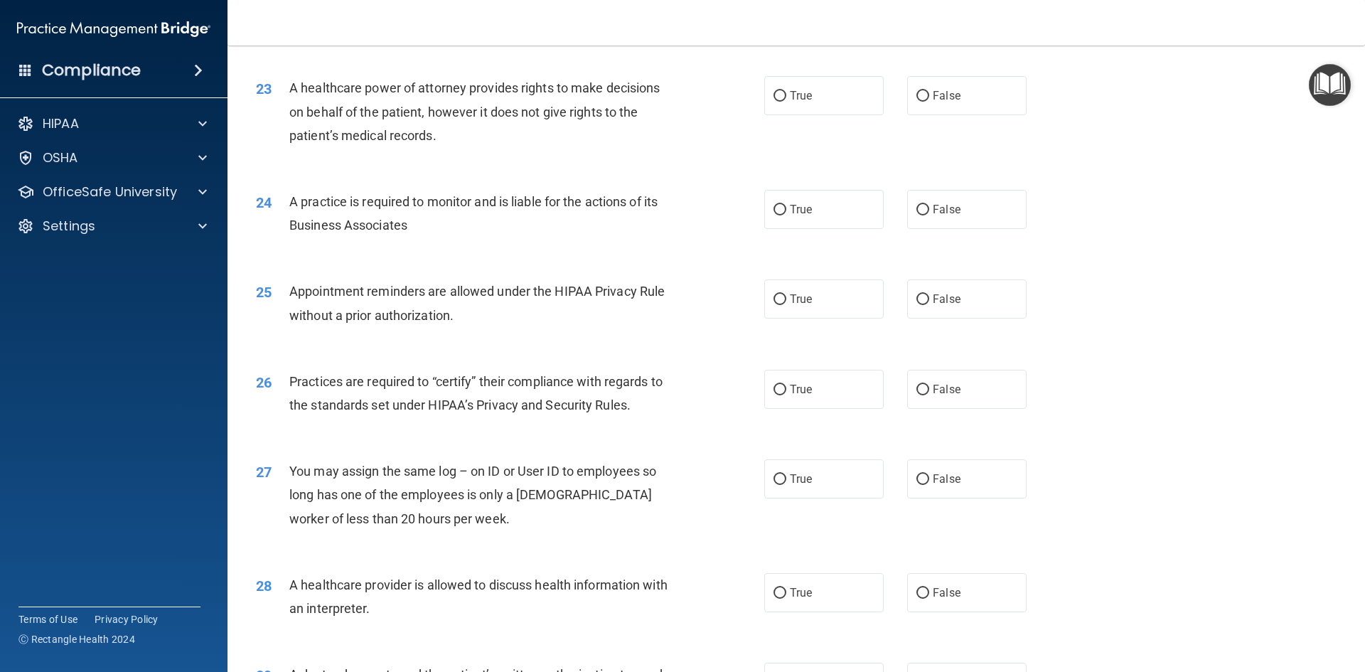
scroll to position [2560, 0]
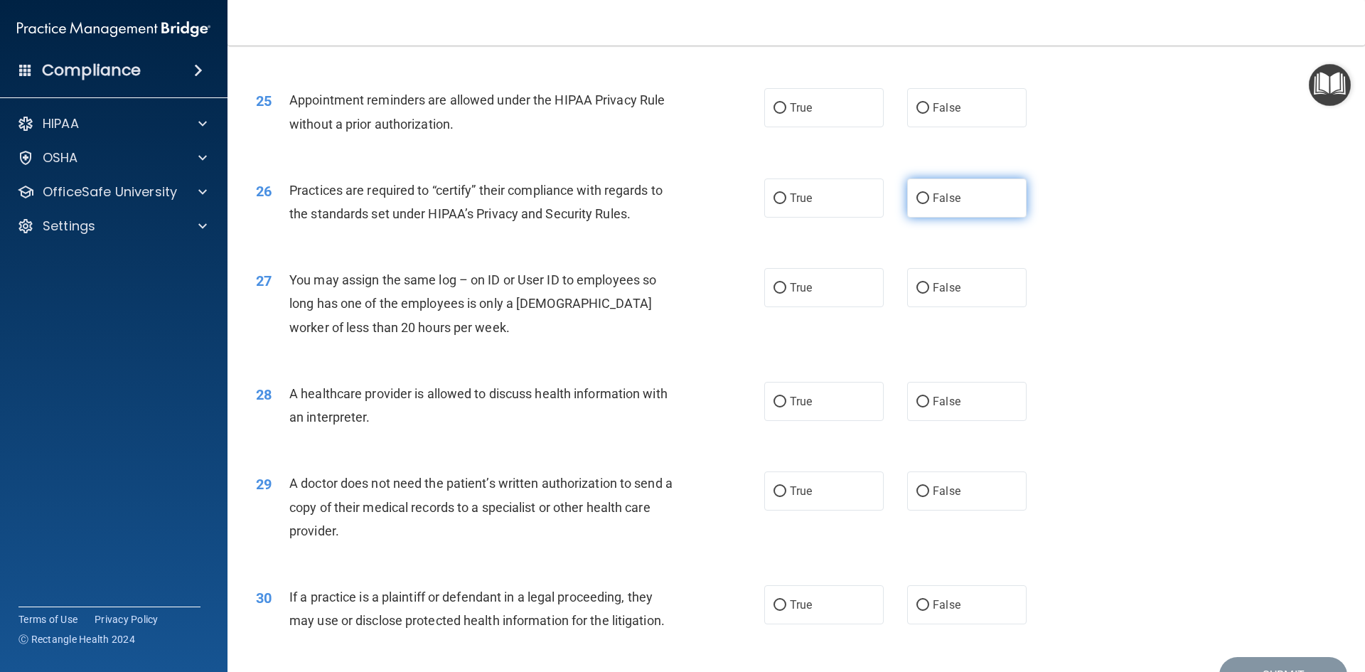
click at [928, 207] on label "False" at bounding box center [966, 198] width 119 height 39
click at [928, 204] on input "False" at bounding box center [923, 198] width 13 height 11
radio input "true"
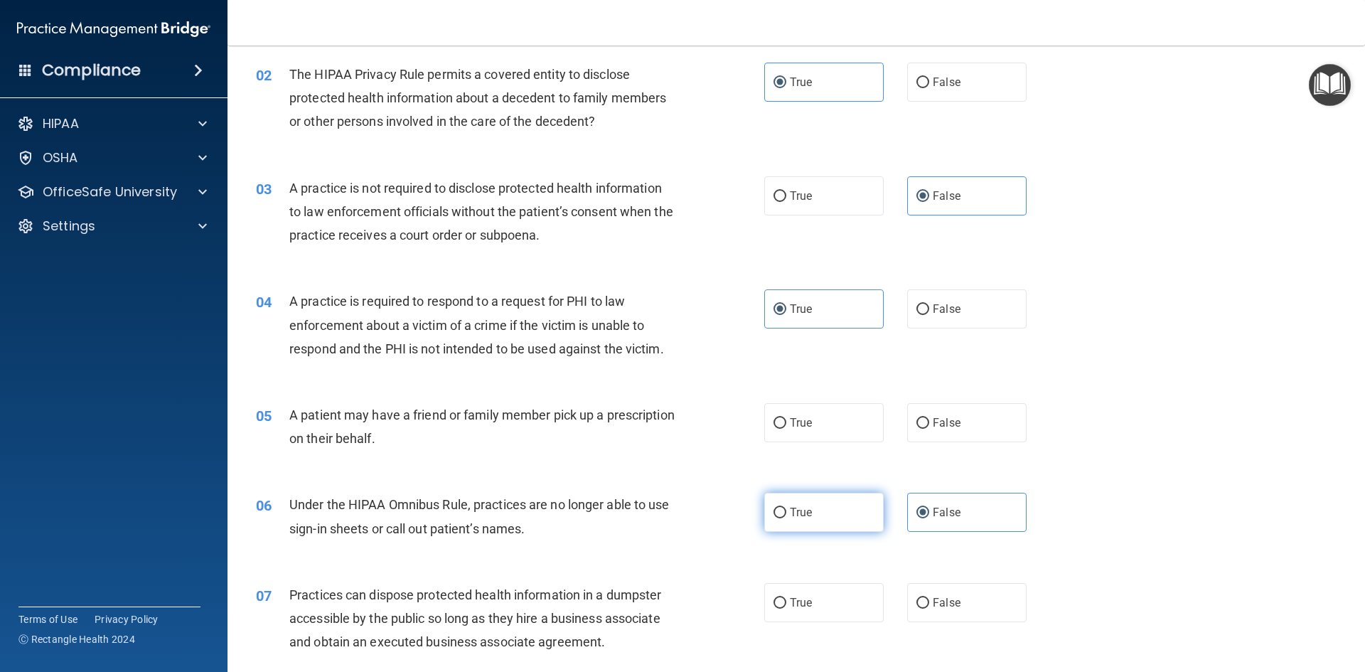
scroll to position [213, 0]
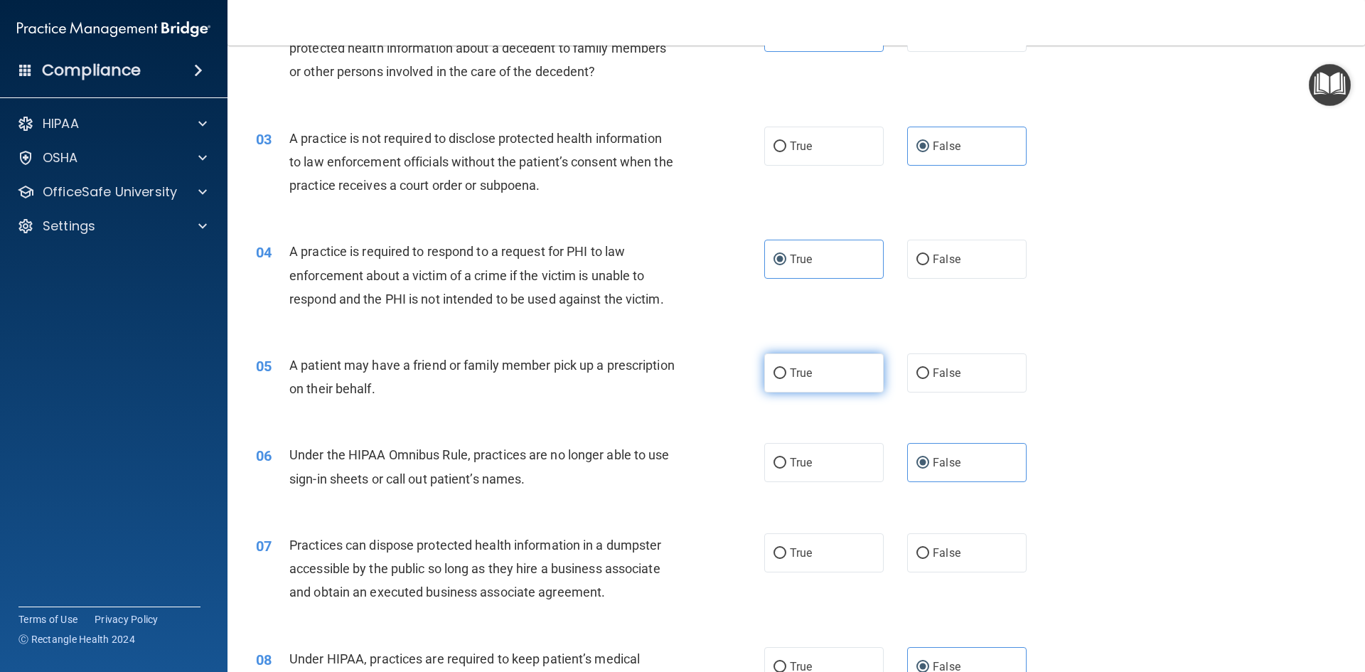
click at [815, 373] on label "True" at bounding box center [824, 372] width 119 height 39
click at [787, 373] on input "True" at bounding box center [780, 373] width 13 height 11
radio input "true"
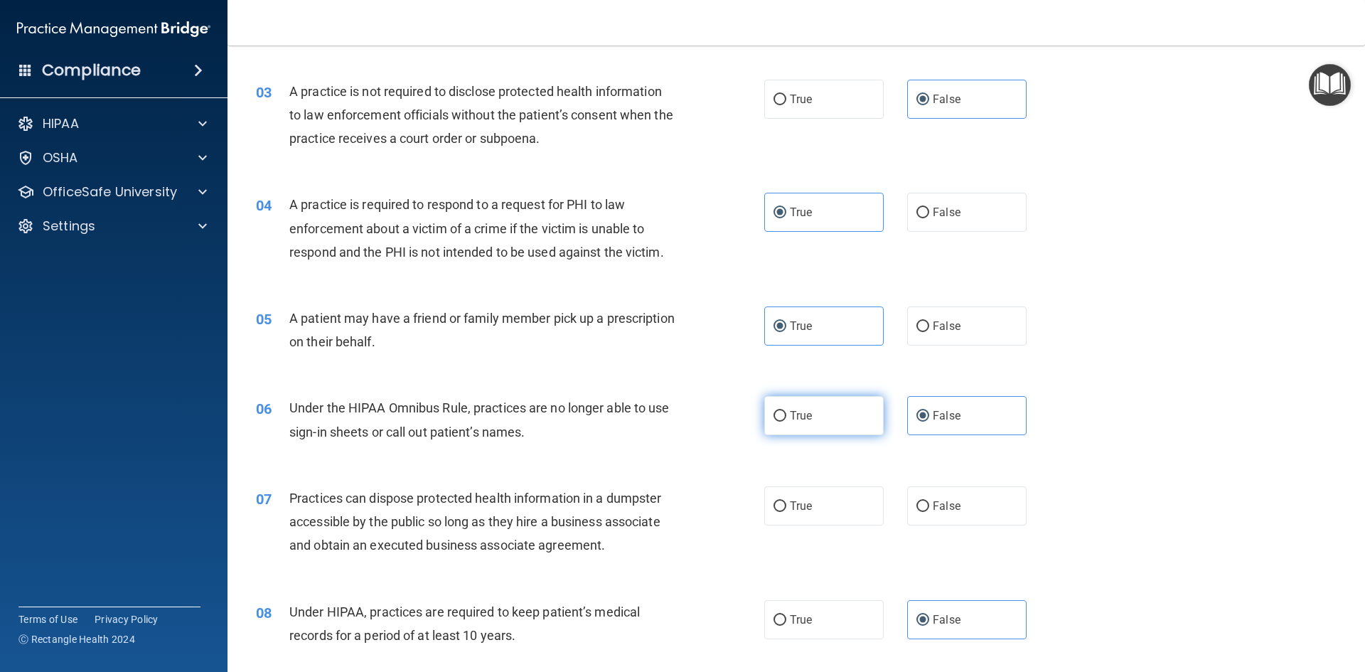
scroll to position [427, 0]
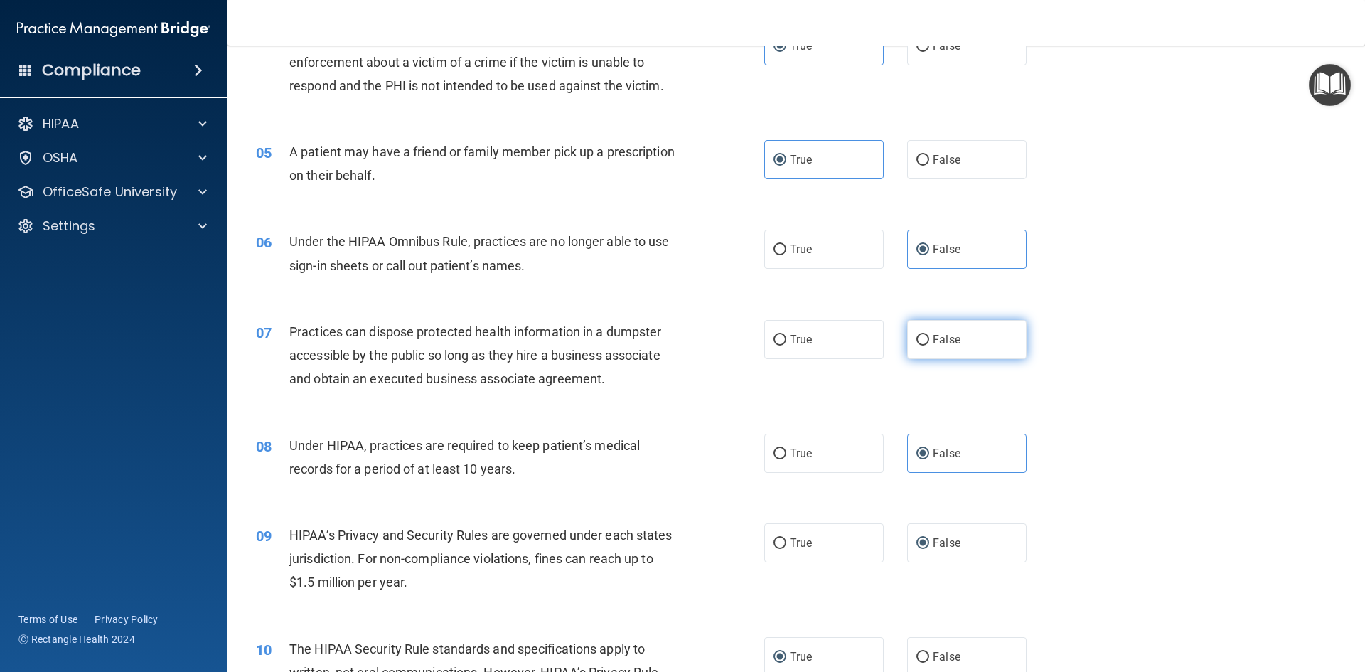
click at [926, 349] on label "False" at bounding box center [966, 339] width 119 height 39
click at [926, 346] on input "False" at bounding box center [923, 340] width 13 height 11
radio input "true"
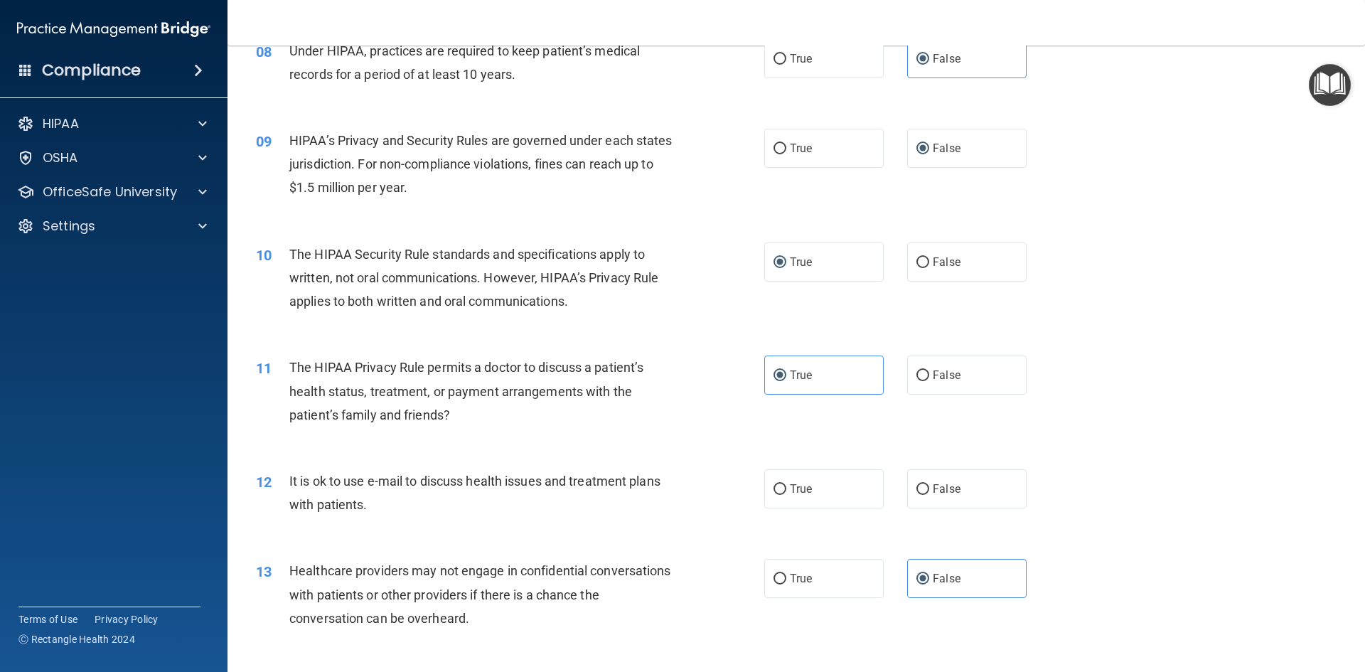
scroll to position [996, 0]
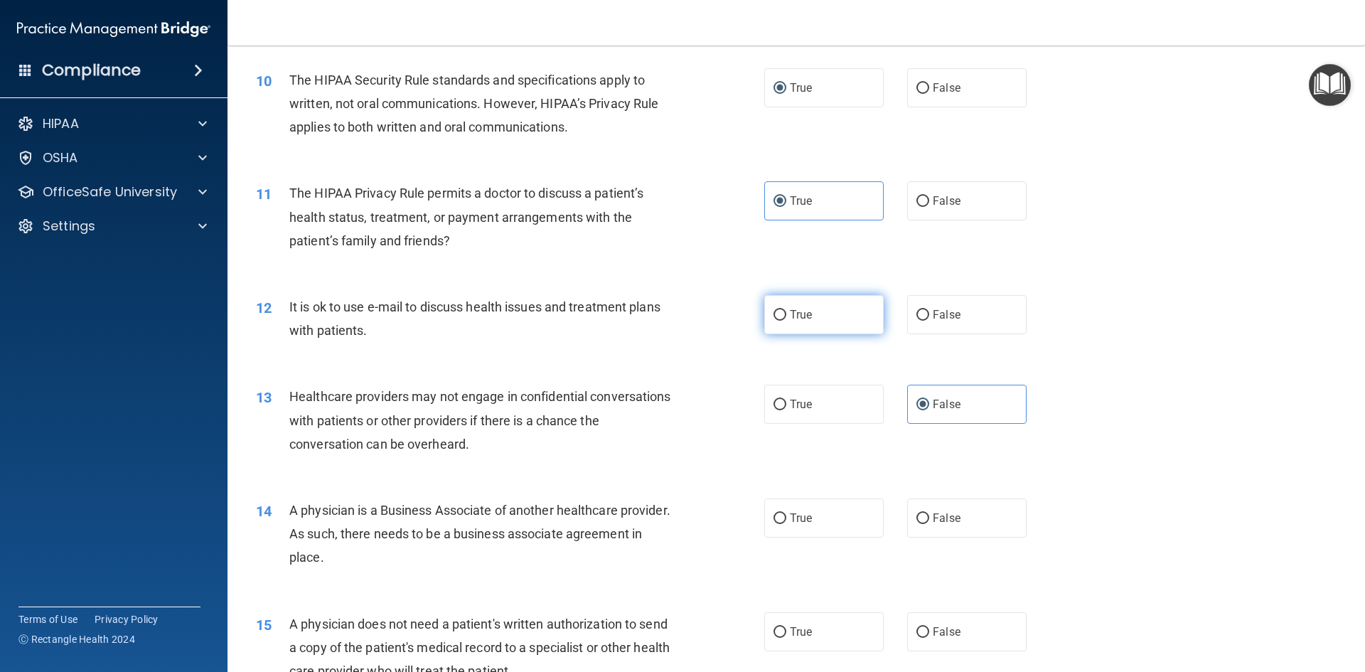
click at [806, 316] on span "True" at bounding box center [801, 315] width 22 height 14
click at [787, 316] on input "True" at bounding box center [780, 315] width 13 height 11
radio input "true"
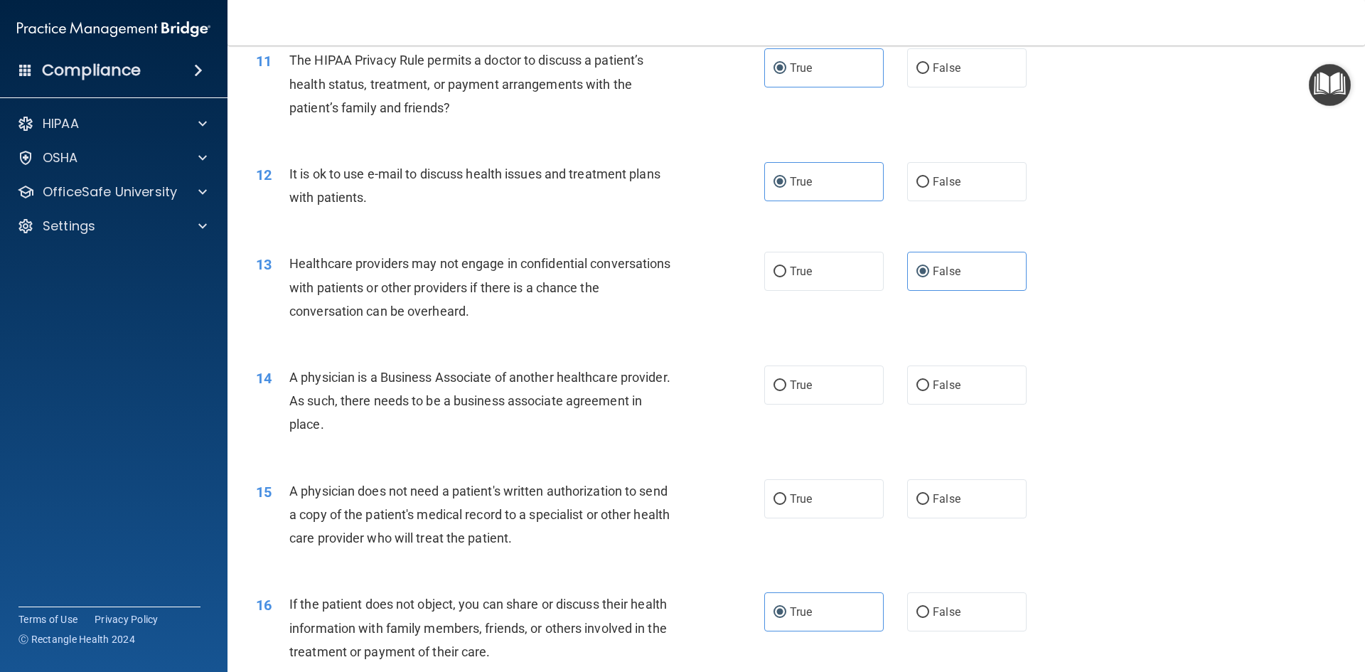
scroll to position [1138, 0]
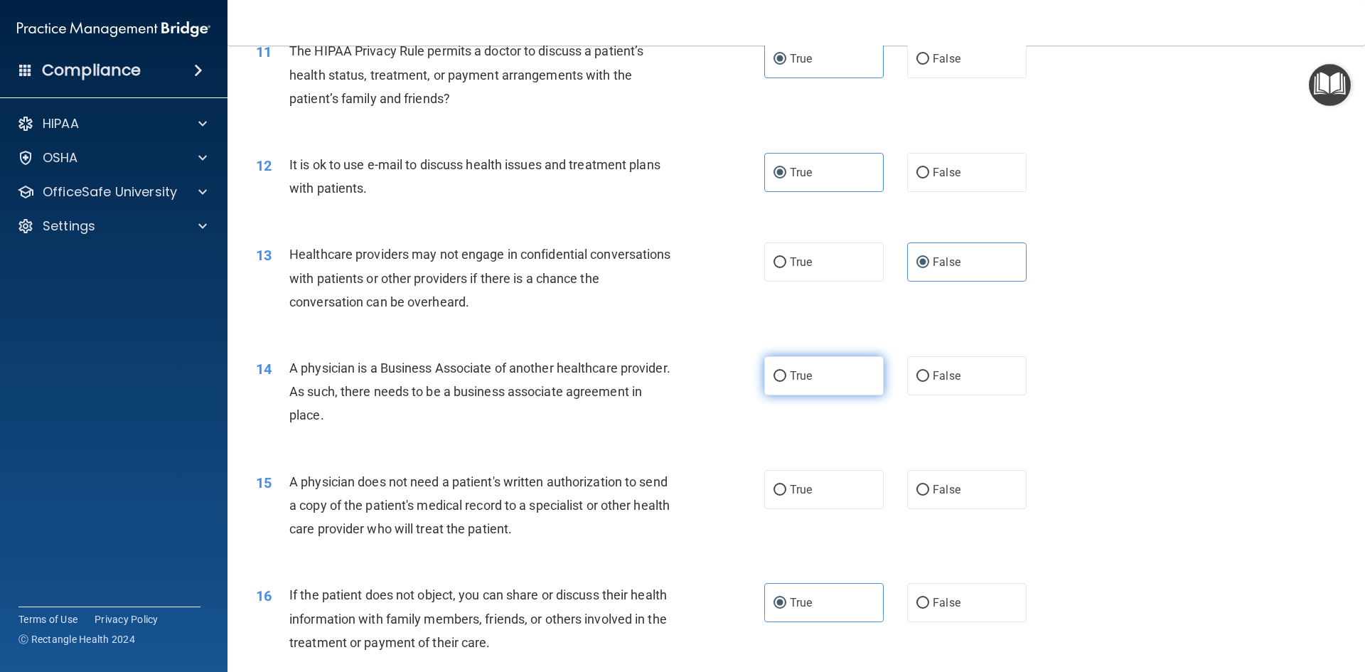
click at [814, 374] on label "True" at bounding box center [824, 375] width 119 height 39
click at [787, 374] on input "True" at bounding box center [780, 376] width 13 height 11
radio input "true"
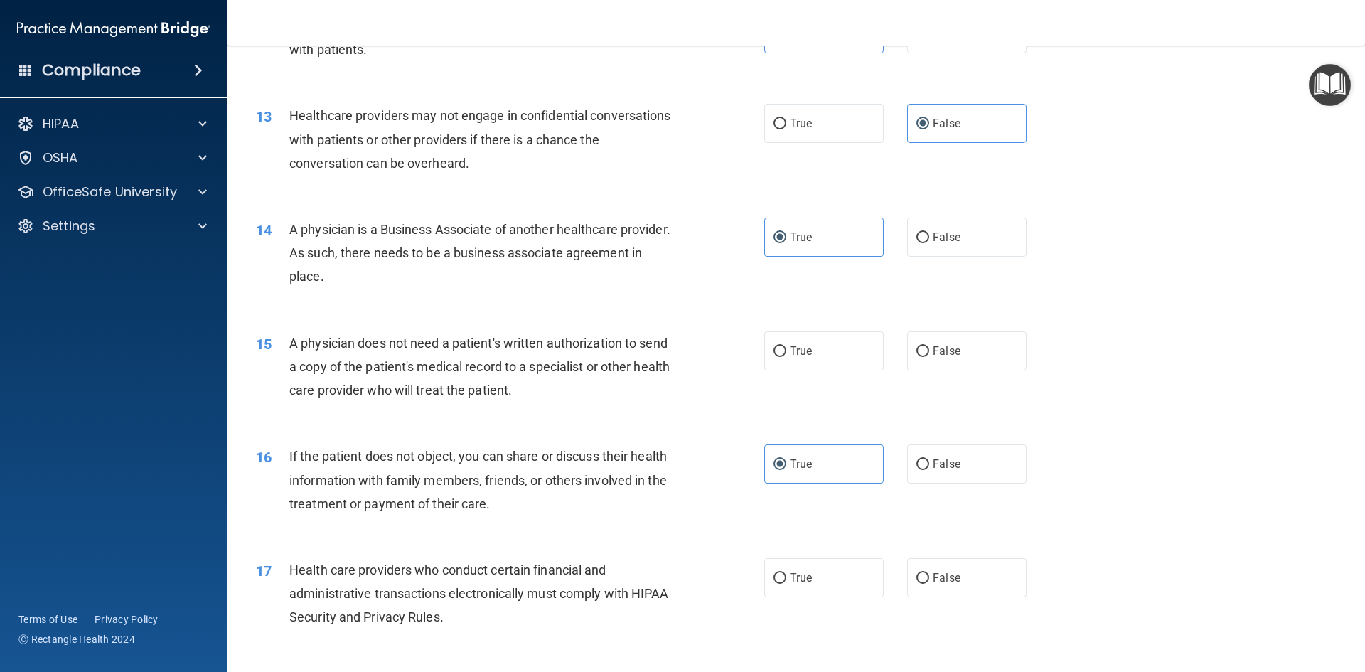
scroll to position [1280, 0]
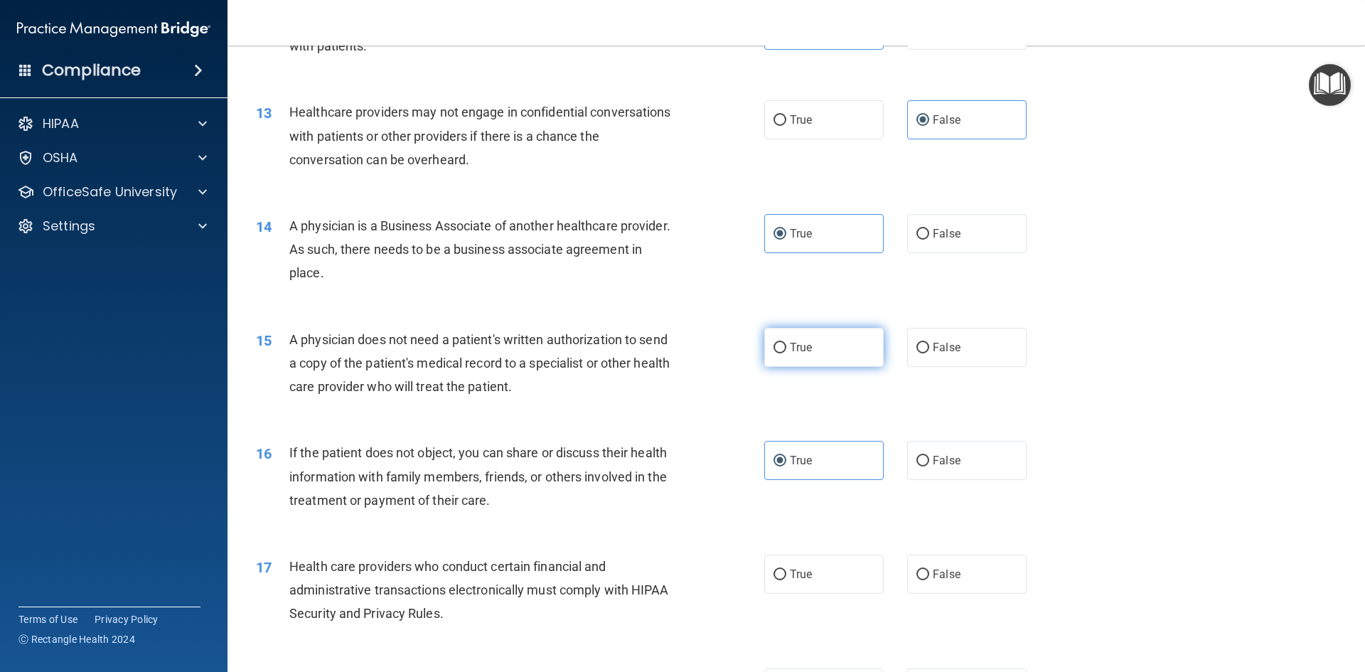
click at [805, 348] on span "True" at bounding box center [801, 348] width 22 height 14
click at [787, 348] on input "True" at bounding box center [780, 348] width 13 height 11
radio input "true"
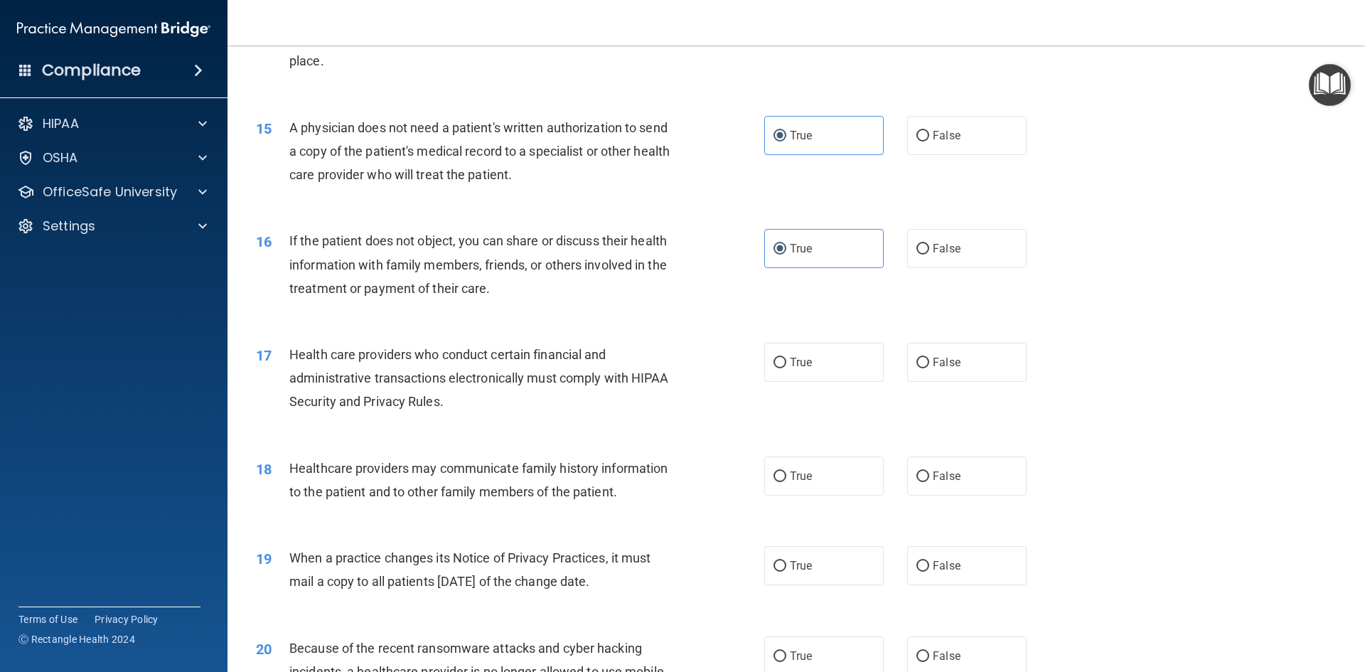
scroll to position [1493, 0]
click at [793, 366] on span "True" at bounding box center [801, 361] width 22 height 14
click at [787, 366] on input "True" at bounding box center [780, 361] width 13 height 11
radio input "true"
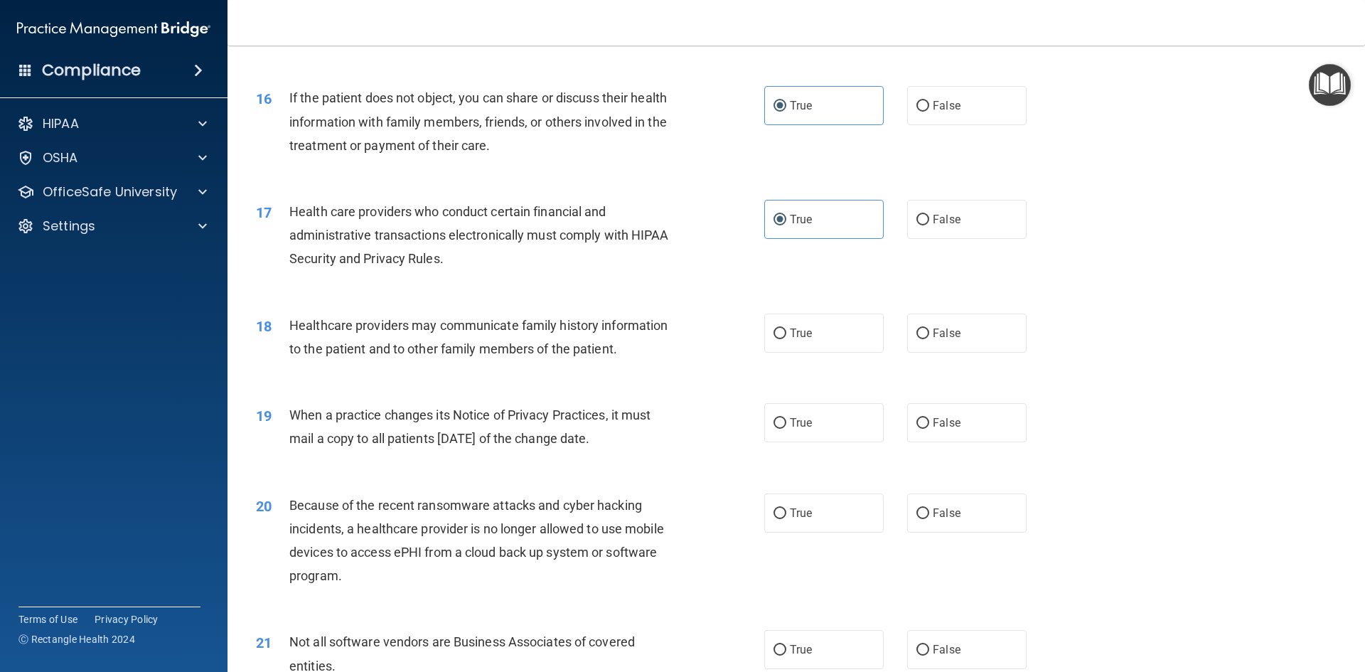
scroll to position [1636, 0]
click at [929, 341] on label "False" at bounding box center [966, 332] width 119 height 39
click at [929, 339] on input "False" at bounding box center [923, 333] width 13 height 11
radio input "true"
click at [937, 430] on label "False" at bounding box center [966, 422] width 119 height 39
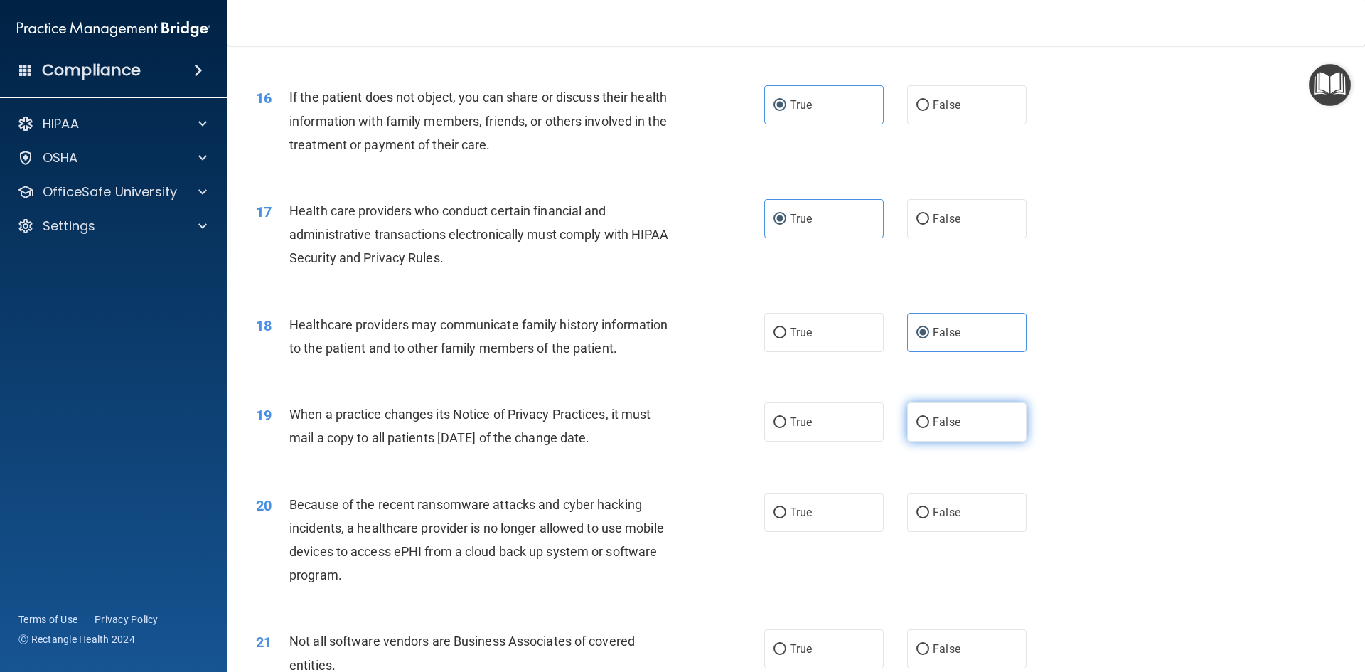
click at [930, 428] on input "False" at bounding box center [923, 422] width 13 height 11
radio input "true"
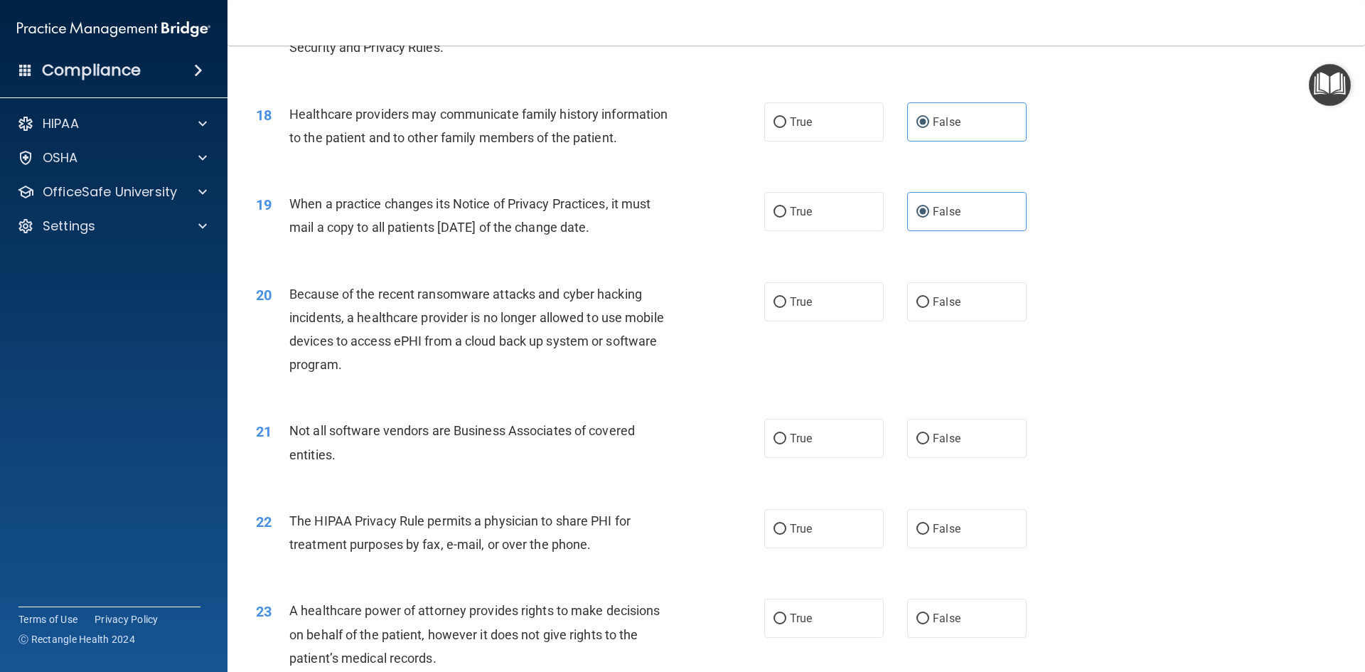
scroll to position [1849, 0]
click at [971, 303] on label "False" at bounding box center [966, 298] width 119 height 39
click at [930, 303] on input "False" at bounding box center [923, 299] width 13 height 11
radio input "true"
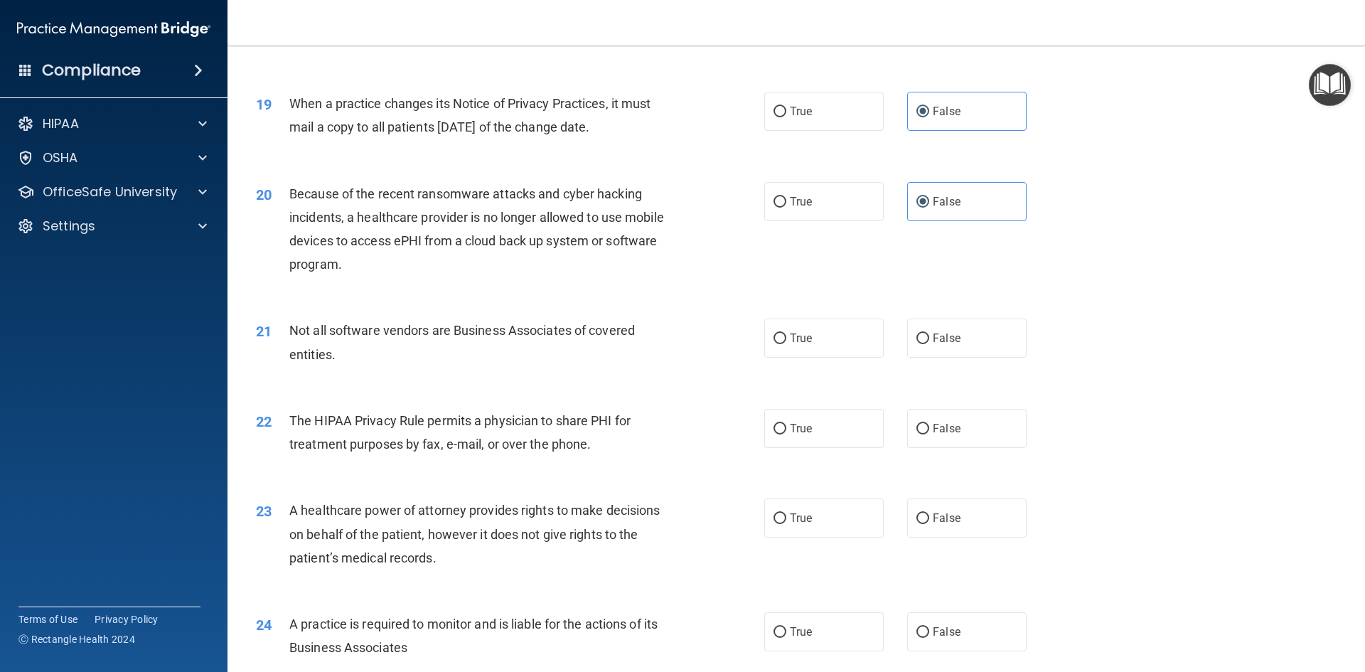
scroll to position [1991, 0]
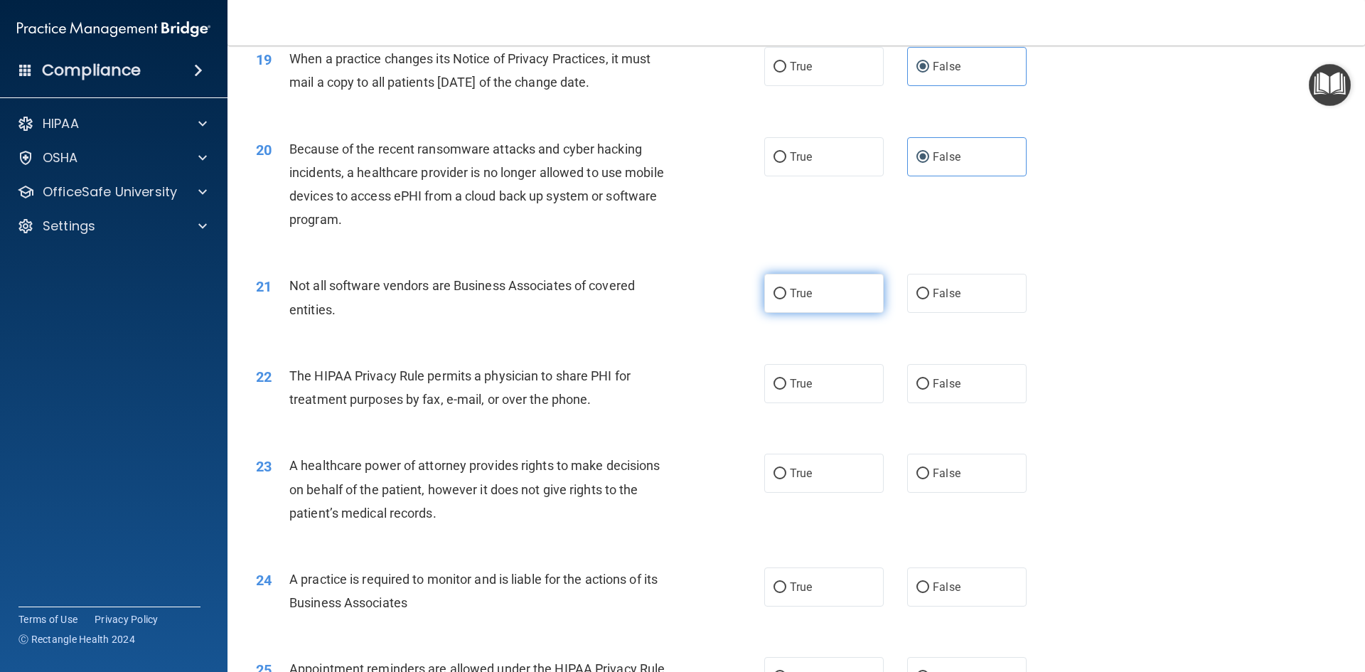
click at [843, 302] on label "True" at bounding box center [824, 293] width 119 height 39
click at [787, 299] on input "True" at bounding box center [780, 294] width 13 height 11
radio input "true"
click at [803, 393] on label "True" at bounding box center [824, 383] width 119 height 39
click at [787, 390] on input "True" at bounding box center [780, 384] width 13 height 11
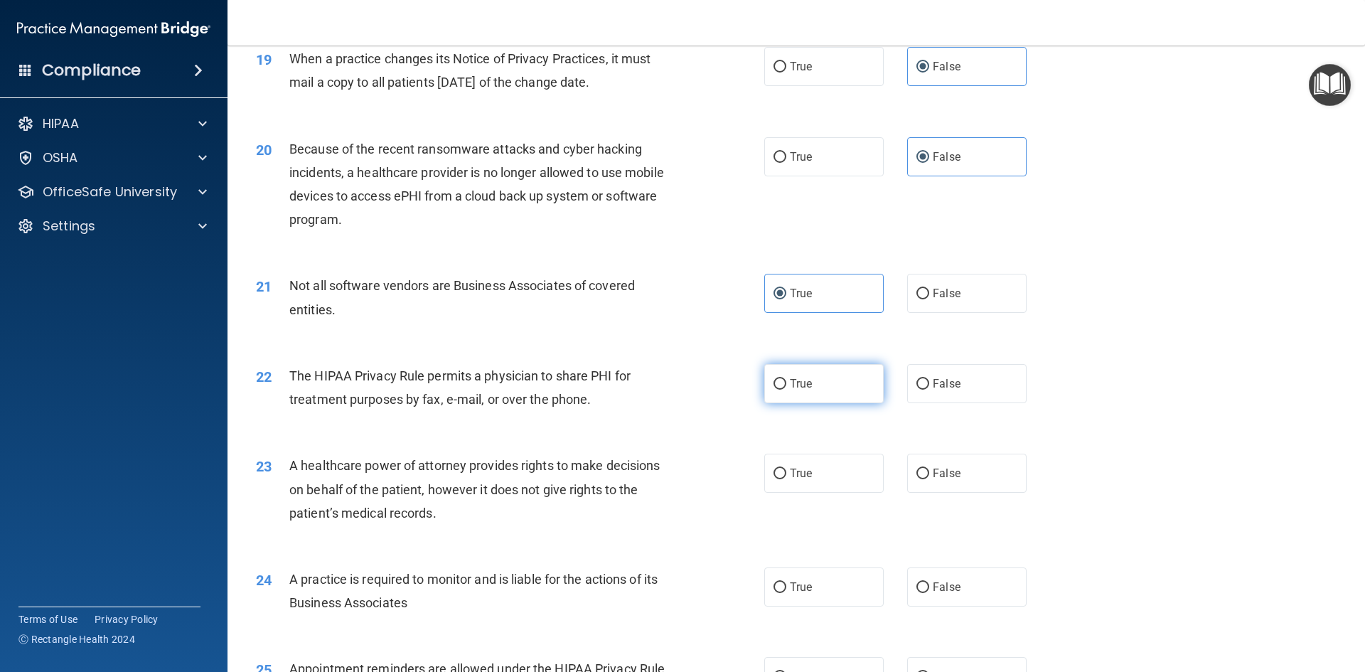
radio input "true"
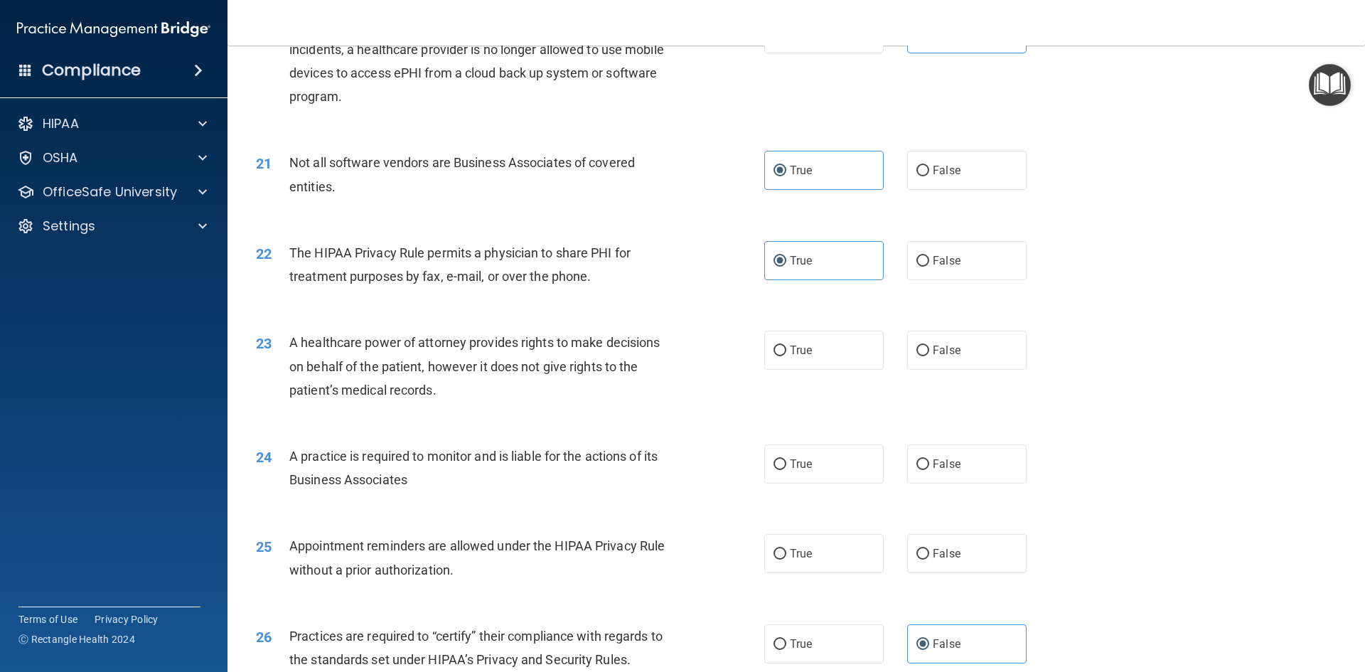
scroll to position [2134, 0]
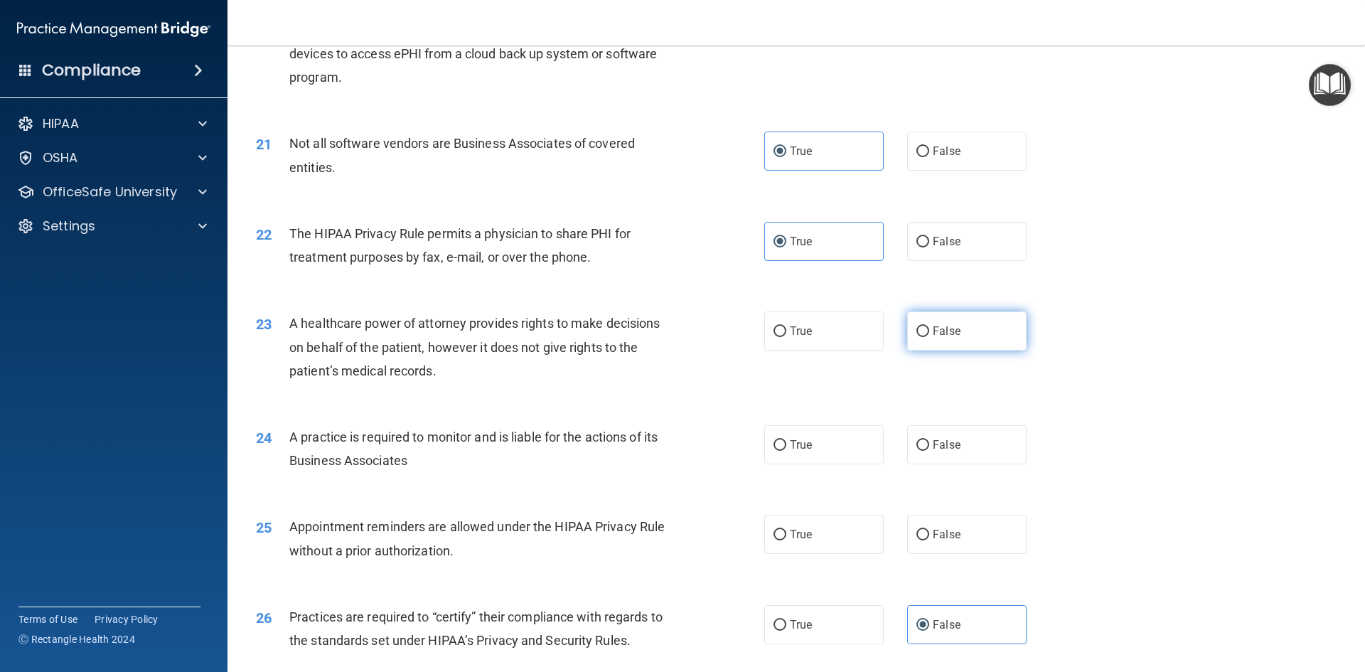
click at [958, 334] on label "False" at bounding box center [966, 331] width 119 height 39
click at [930, 334] on input "False" at bounding box center [923, 331] width 13 height 11
radio input "true"
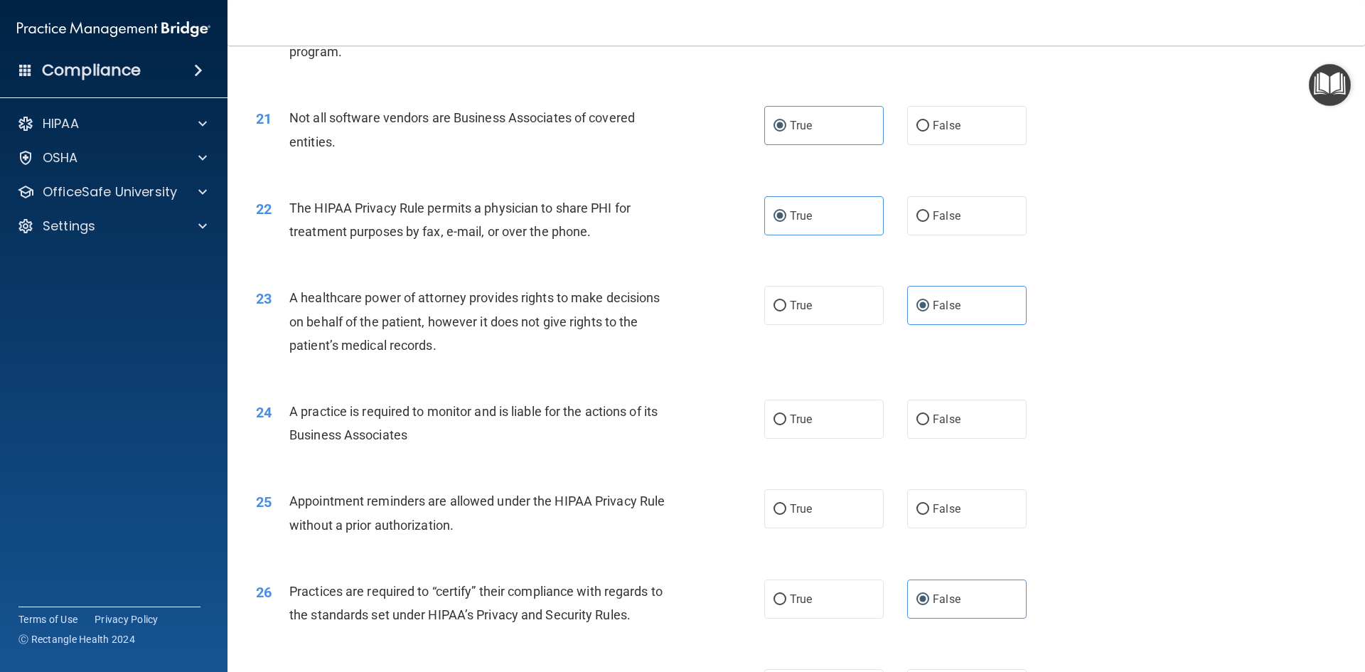
scroll to position [2205, 0]
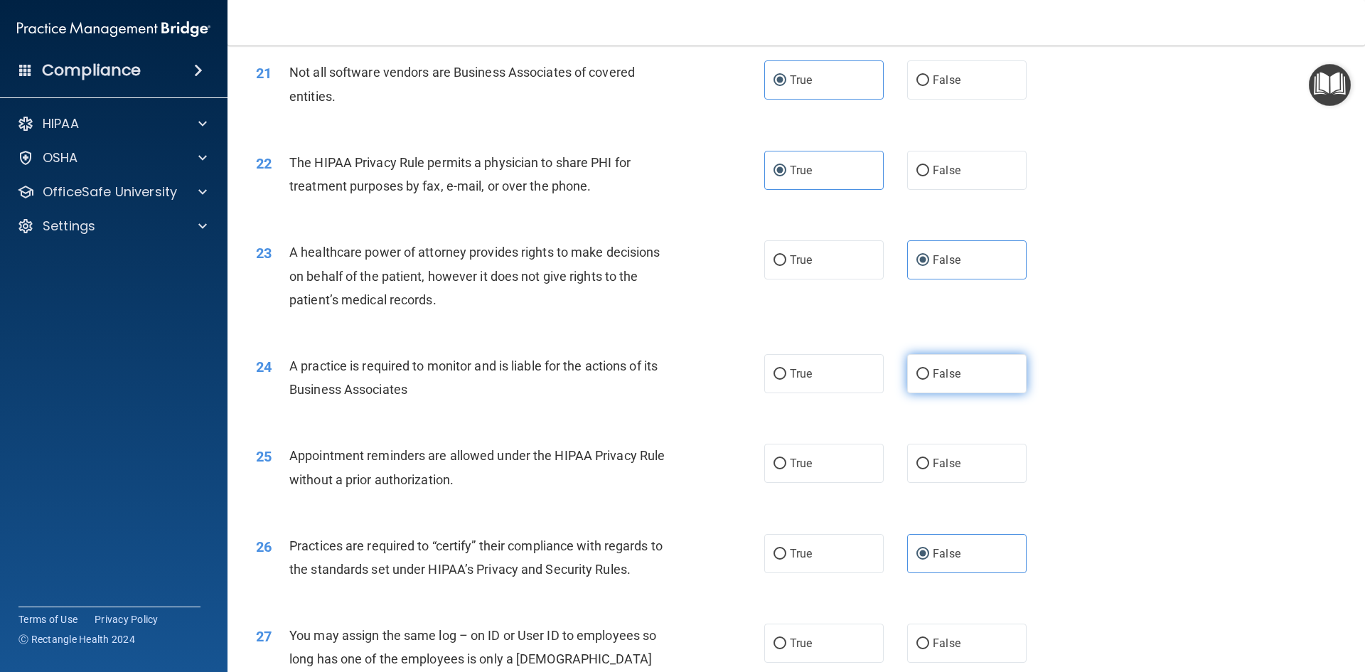
click at [933, 371] on span "False" at bounding box center [947, 374] width 28 height 14
click at [927, 371] on input "False" at bounding box center [923, 374] width 13 height 11
radio input "true"
click at [810, 468] on label "True" at bounding box center [824, 463] width 119 height 39
click at [787, 468] on input "True" at bounding box center [780, 464] width 13 height 11
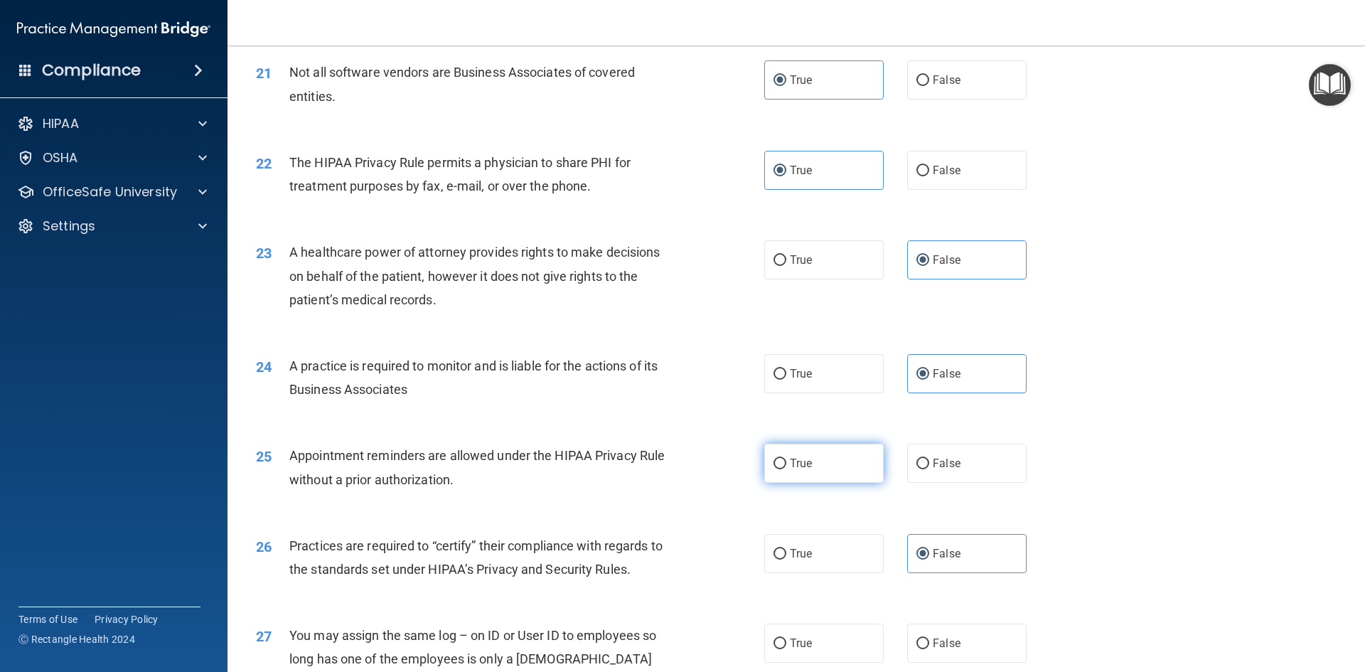
radio input "true"
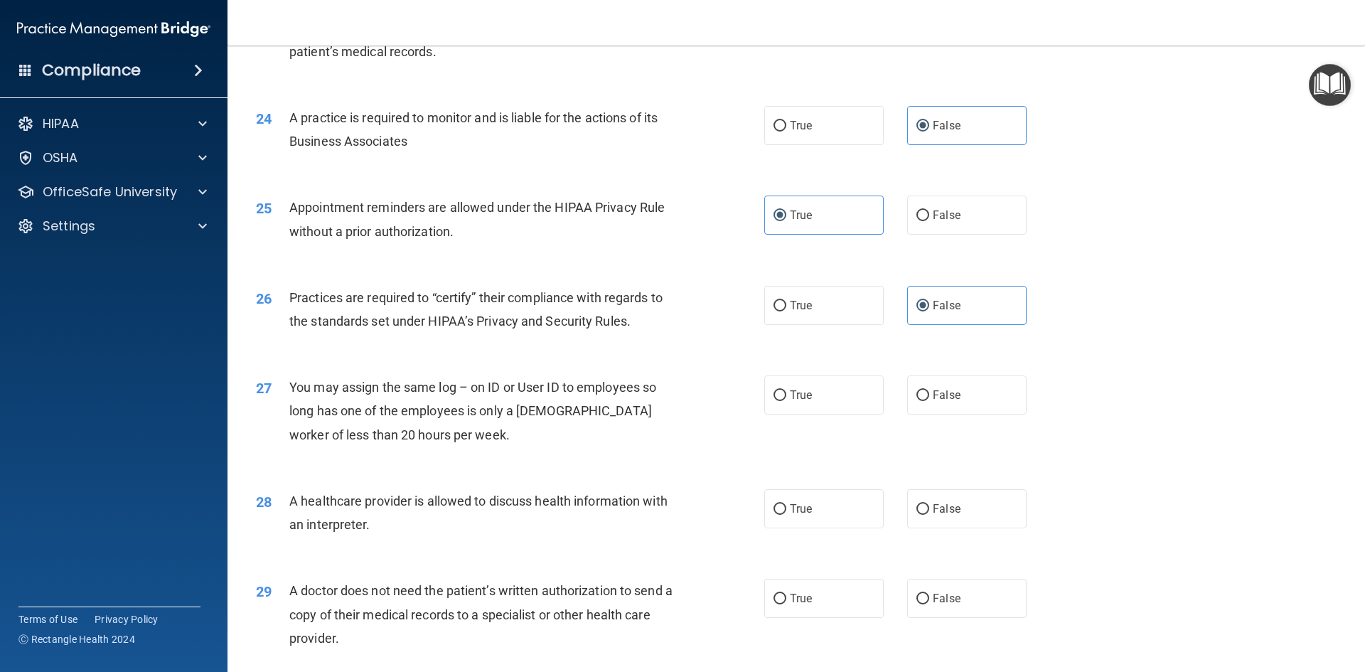
scroll to position [2489, 0]
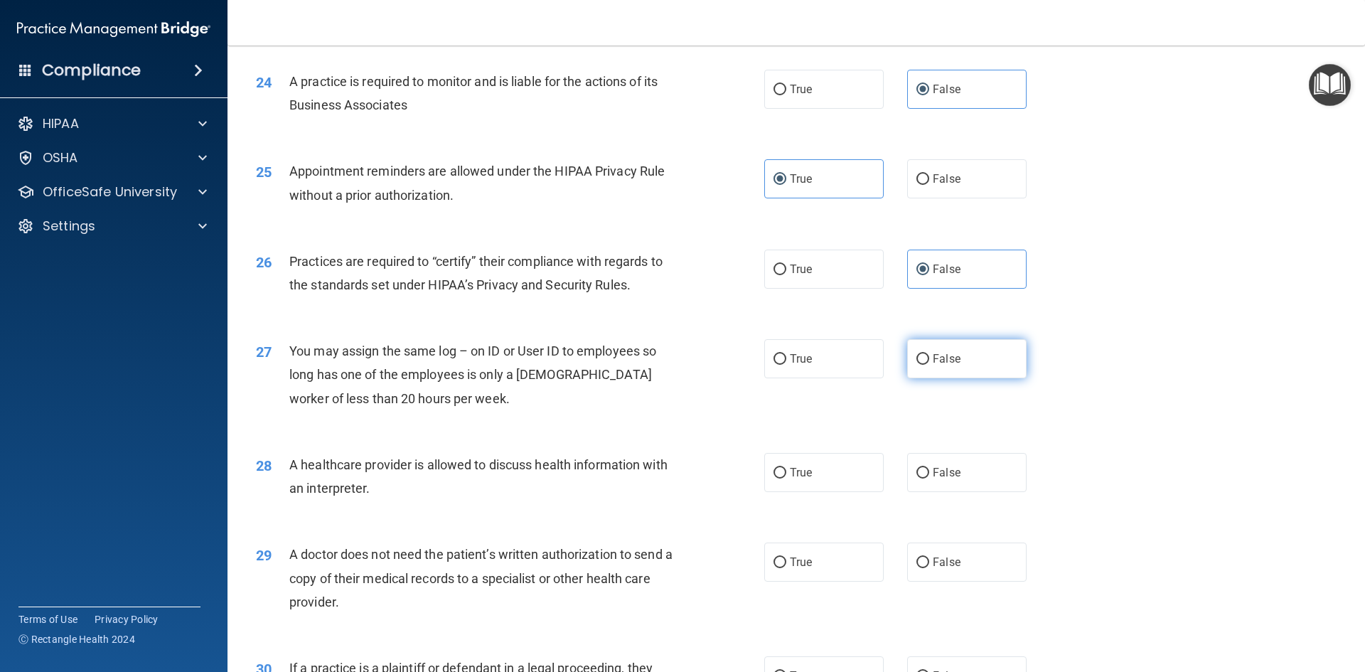
click at [959, 366] on label "False" at bounding box center [966, 358] width 119 height 39
click at [930, 365] on input "False" at bounding box center [923, 359] width 13 height 11
radio input "true"
click at [817, 477] on label "True" at bounding box center [824, 472] width 119 height 39
click at [787, 477] on input "True" at bounding box center [780, 473] width 13 height 11
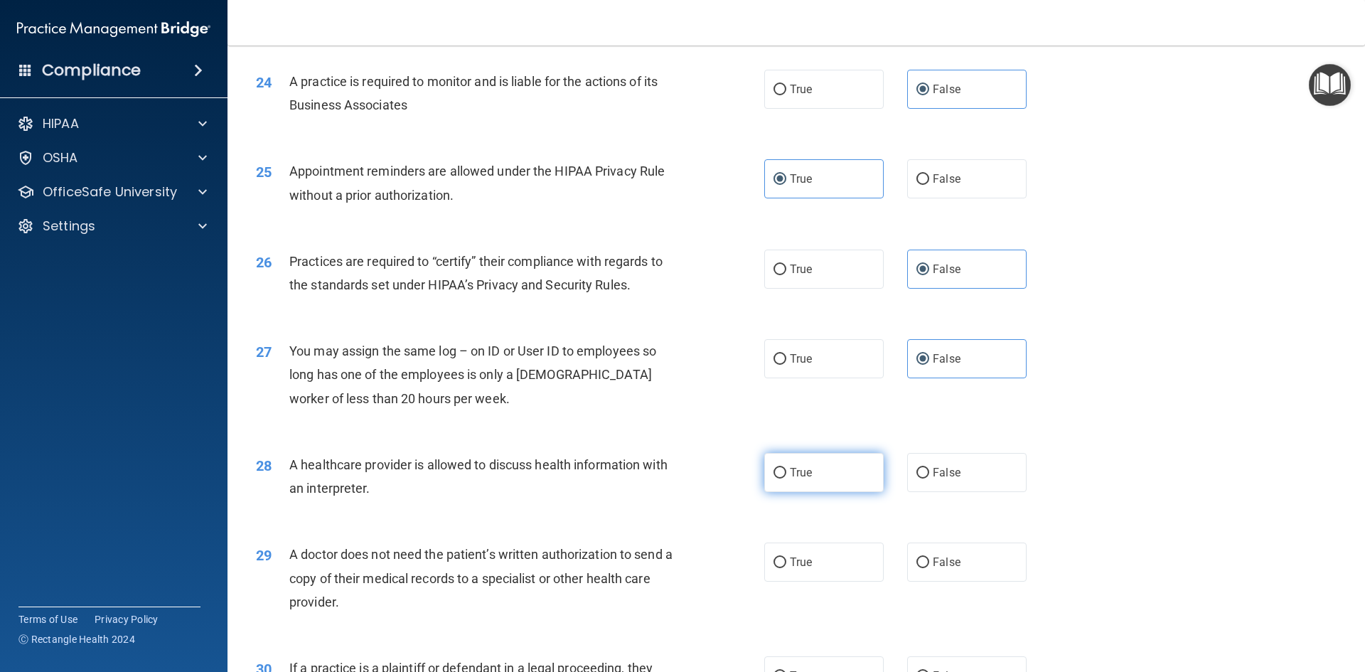
radio input "true"
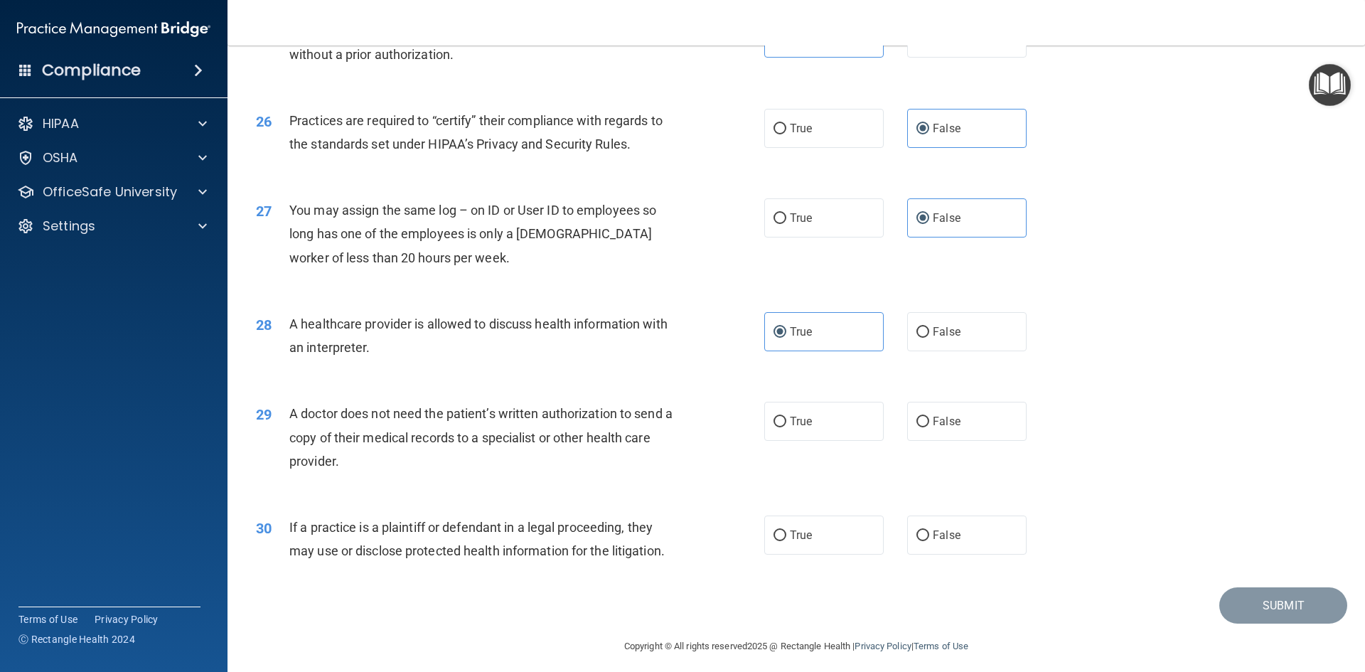
scroll to position [2631, 0]
click at [814, 427] on label "True" at bounding box center [824, 419] width 119 height 39
click at [787, 426] on input "True" at bounding box center [780, 420] width 13 height 11
radio input "true"
drag, startPoint x: 801, startPoint y: 537, endPoint x: 840, endPoint y: 541, distance: 39.3
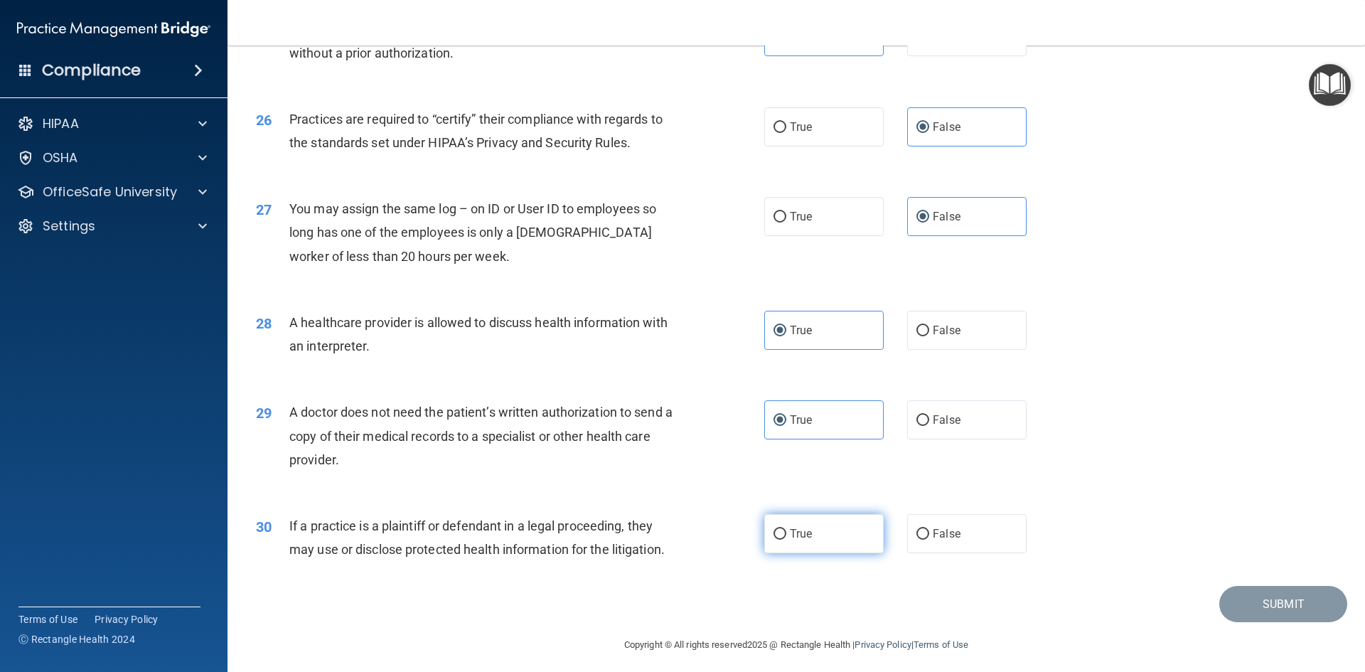
click at [804, 537] on span "True" at bounding box center [801, 534] width 22 height 14
click at [787, 537] on input "True" at bounding box center [780, 534] width 13 height 11
radio input "true"
click at [1284, 602] on button "Submit" at bounding box center [1284, 604] width 128 height 36
